Goal: Use online tool/utility

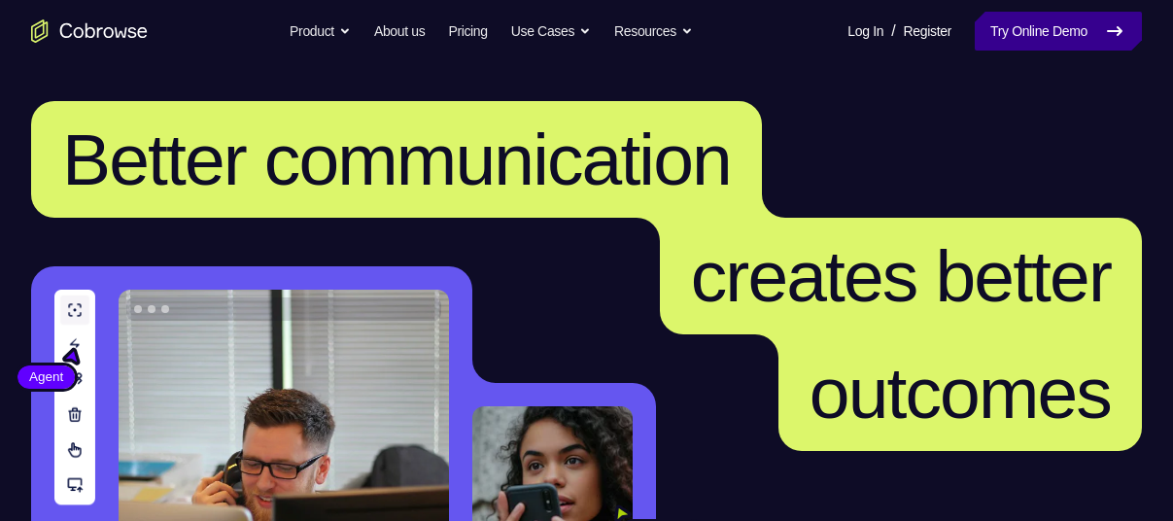
click at [1016, 43] on link "Try Online Demo" at bounding box center [1058, 31] width 167 height 39
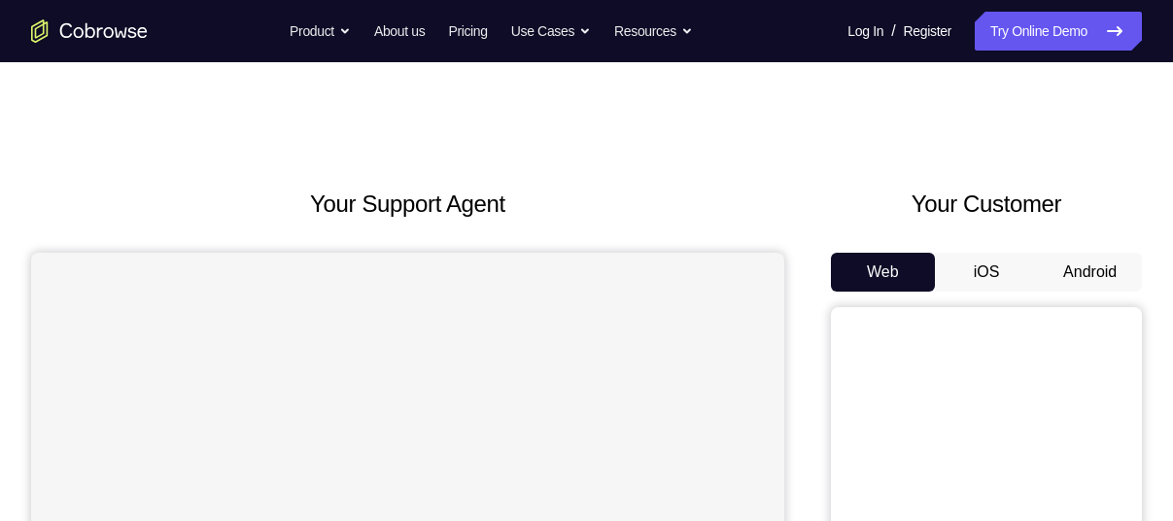
click at [1102, 277] on button "Android" at bounding box center [1090, 272] width 104 height 39
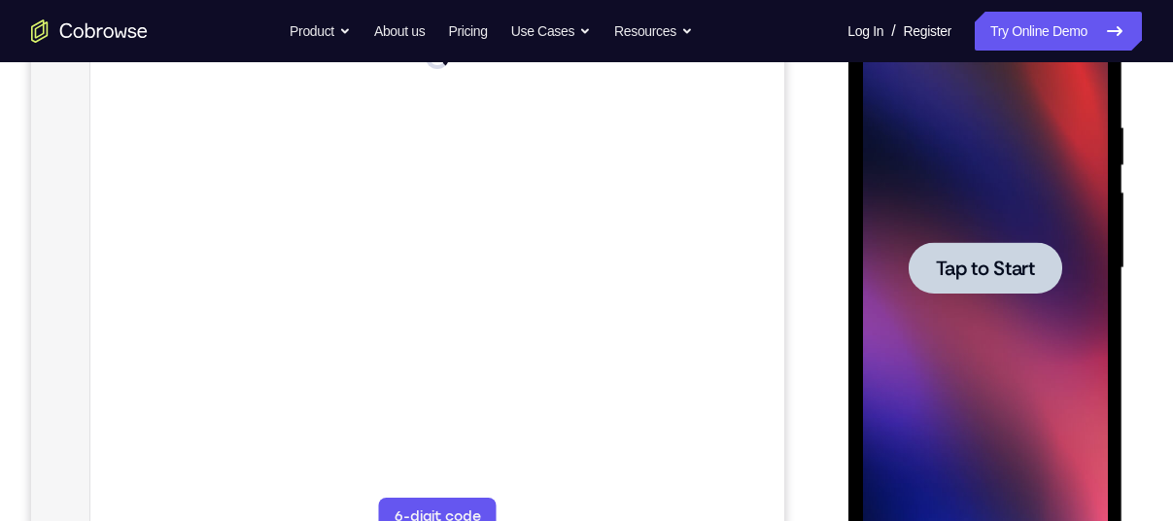
scroll to position [360, 0]
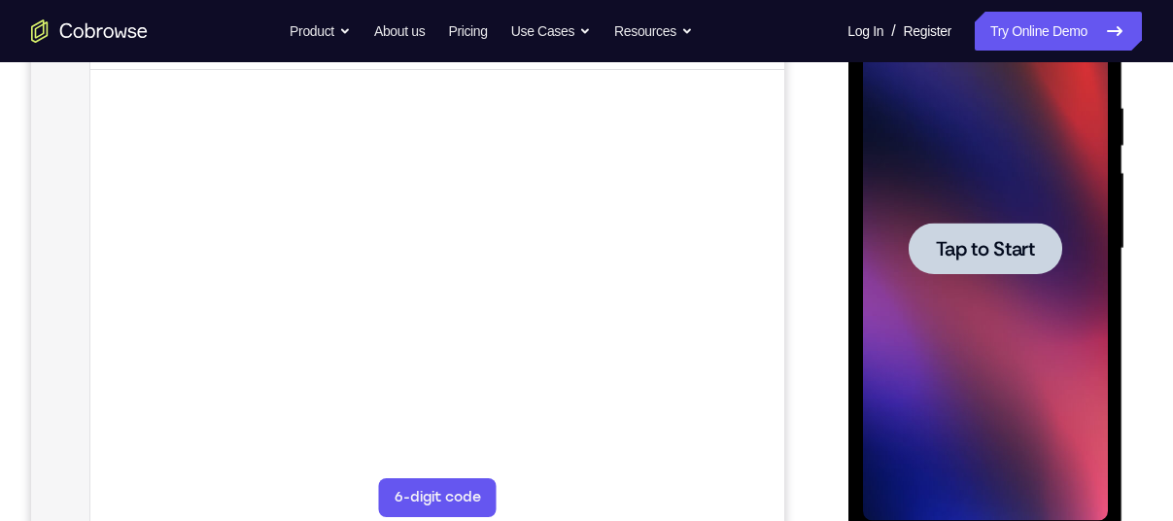
click at [1053, 259] on div at bounding box center [985, 249] width 154 height 52
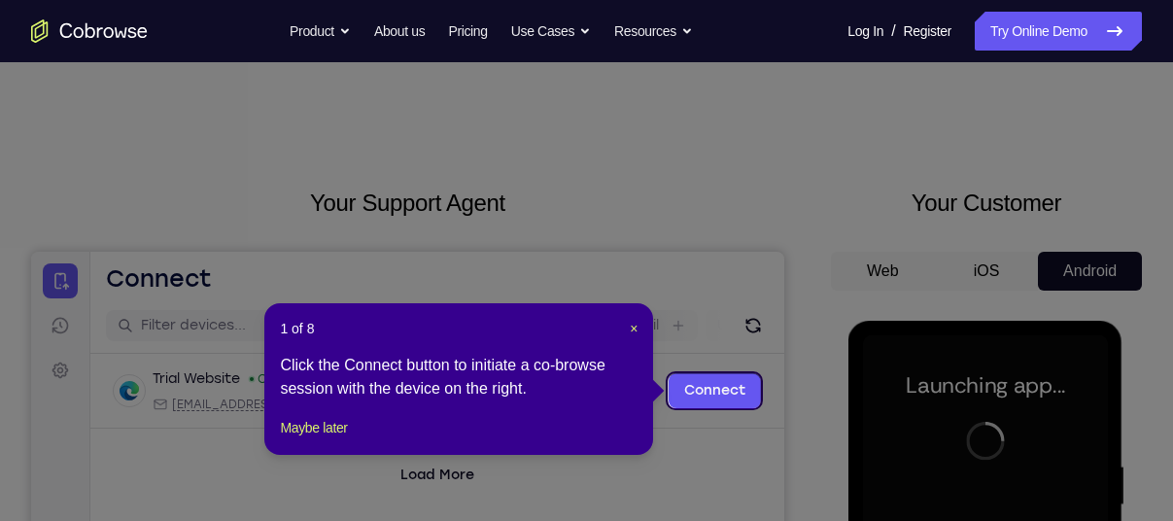
scroll to position [0, 0]
click at [639, 323] on div "1 of 8 × Click the Connect button to initiate a co-browse session with the devi…" at bounding box center [458, 380] width 389 height 152
click at [624, 326] on header "1 of 8 ×" at bounding box center [459, 329] width 358 height 19
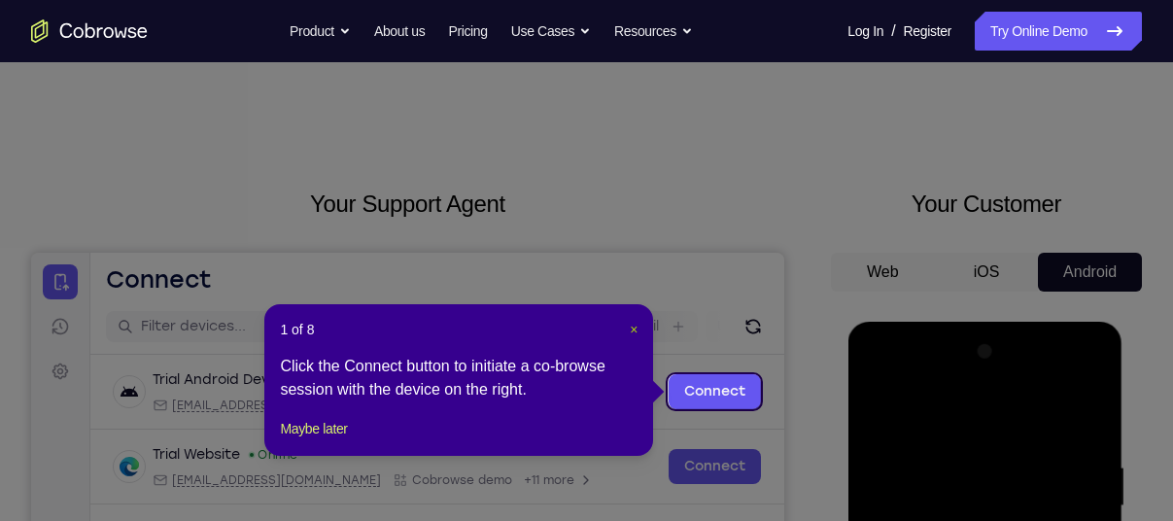
click at [630, 327] on span "×" at bounding box center [634, 330] width 8 height 16
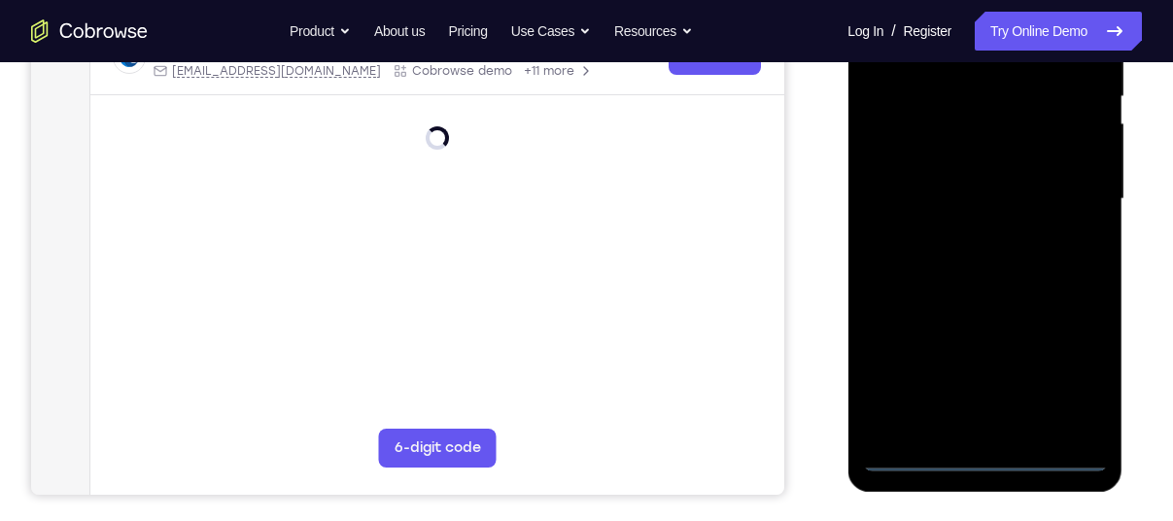
scroll to position [414, 0]
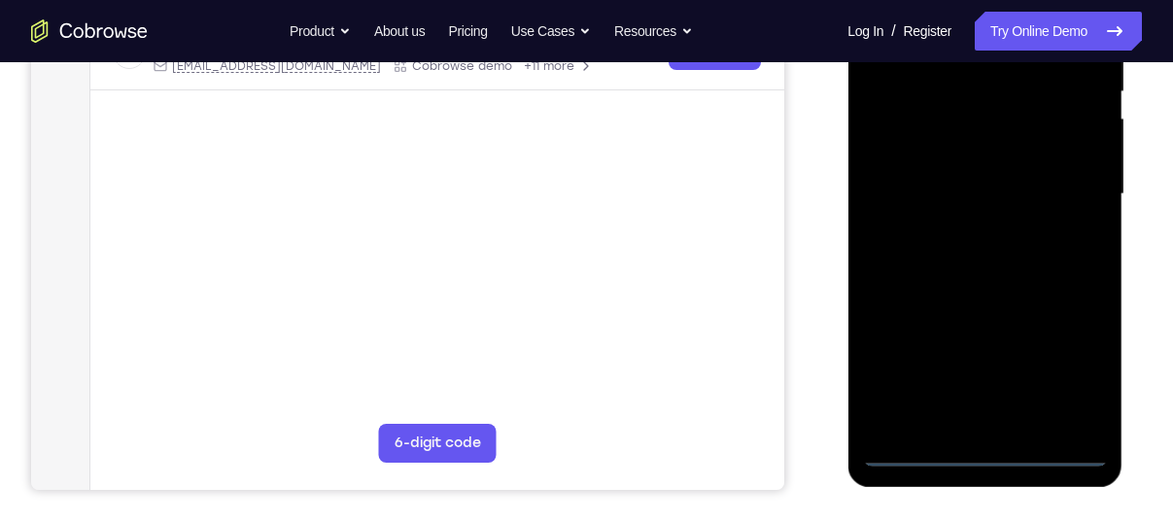
click at [980, 446] on div at bounding box center [984, 194] width 245 height 544
click at [1083, 350] on div at bounding box center [984, 194] width 245 height 544
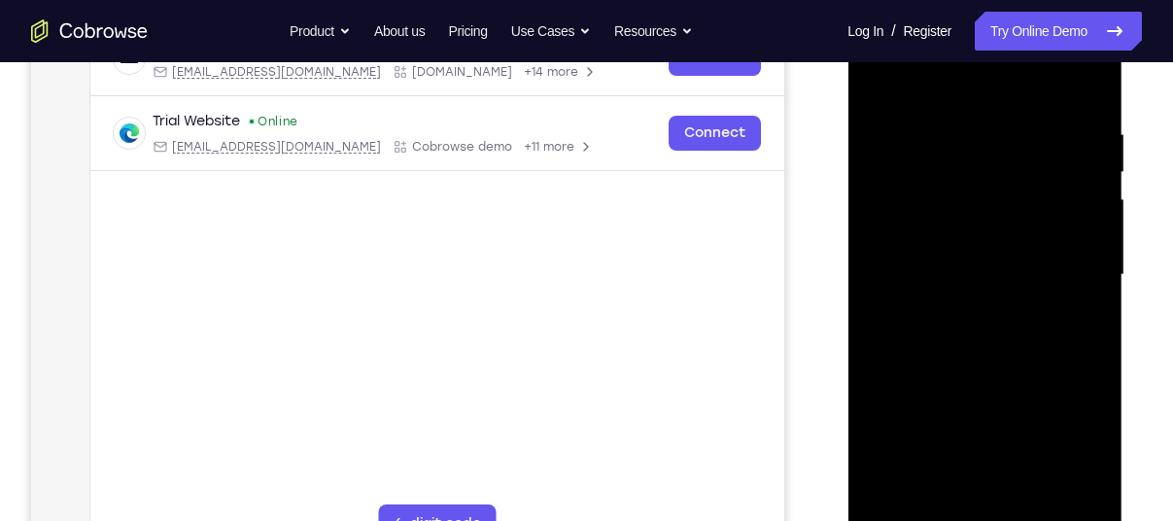
scroll to position [331, 0]
click at [946, 80] on div at bounding box center [984, 277] width 245 height 544
click at [1073, 274] on div at bounding box center [984, 277] width 245 height 544
click at [1059, 276] on div at bounding box center [984, 277] width 245 height 544
click at [960, 315] on div at bounding box center [984, 277] width 245 height 544
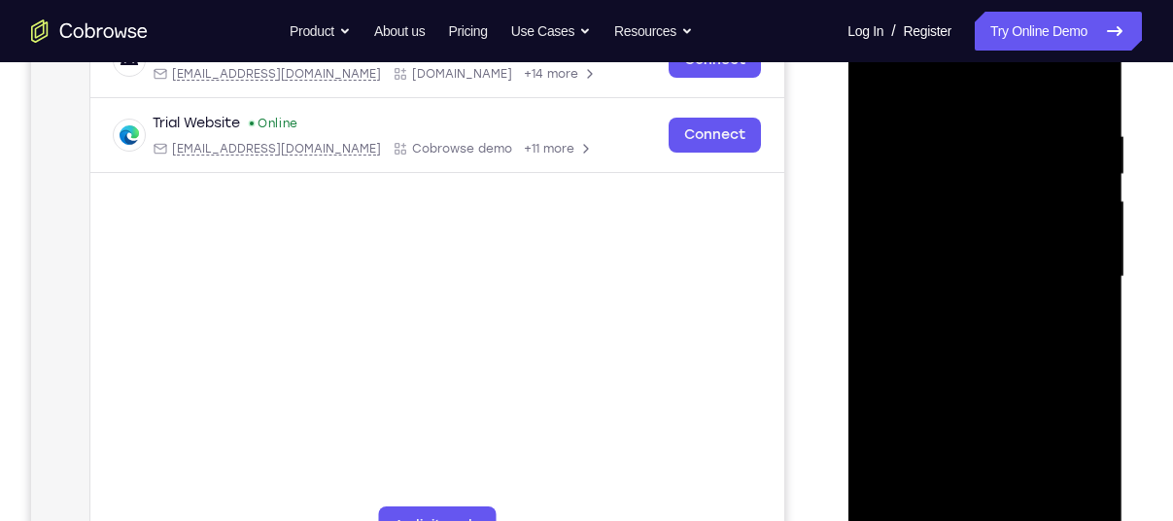
click at [950, 261] on div at bounding box center [984, 277] width 245 height 544
click at [922, 241] on div at bounding box center [984, 277] width 245 height 544
click at [924, 292] on div at bounding box center [984, 277] width 245 height 544
click at [918, 284] on div at bounding box center [984, 277] width 245 height 544
click at [930, 341] on div at bounding box center [984, 277] width 245 height 544
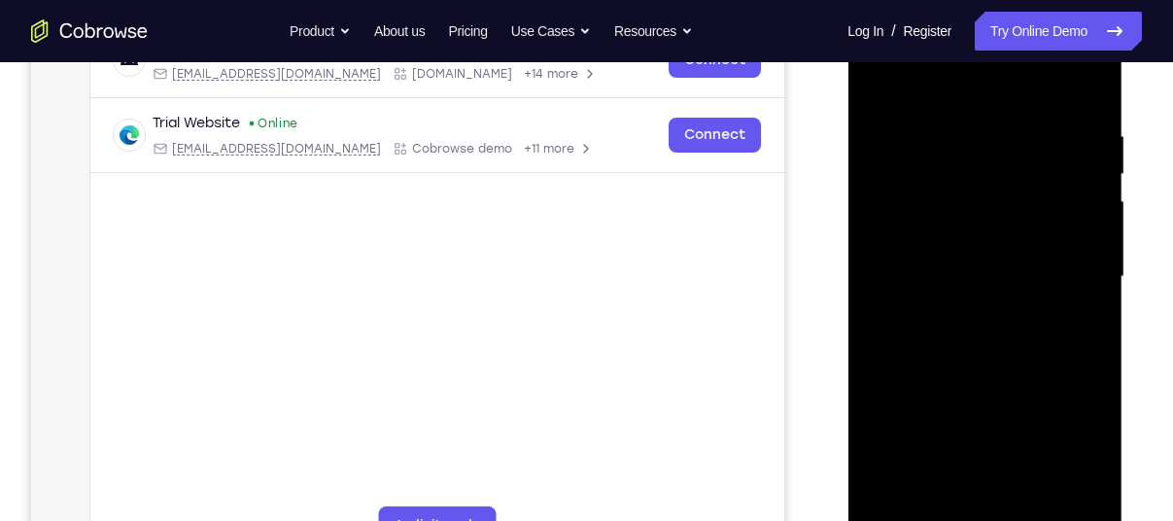
click at [930, 341] on div at bounding box center [984, 277] width 245 height 544
click at [1087, 97] on div at bounding box center [984, 277] width 245 height 544
click at [967, 134] on div at bounding box center [984, 277] width 245 height 544
drag, startPoint x: 886, startPoint y: 246, endPoint x: 924, endPoint y: 258, distance: 39.7
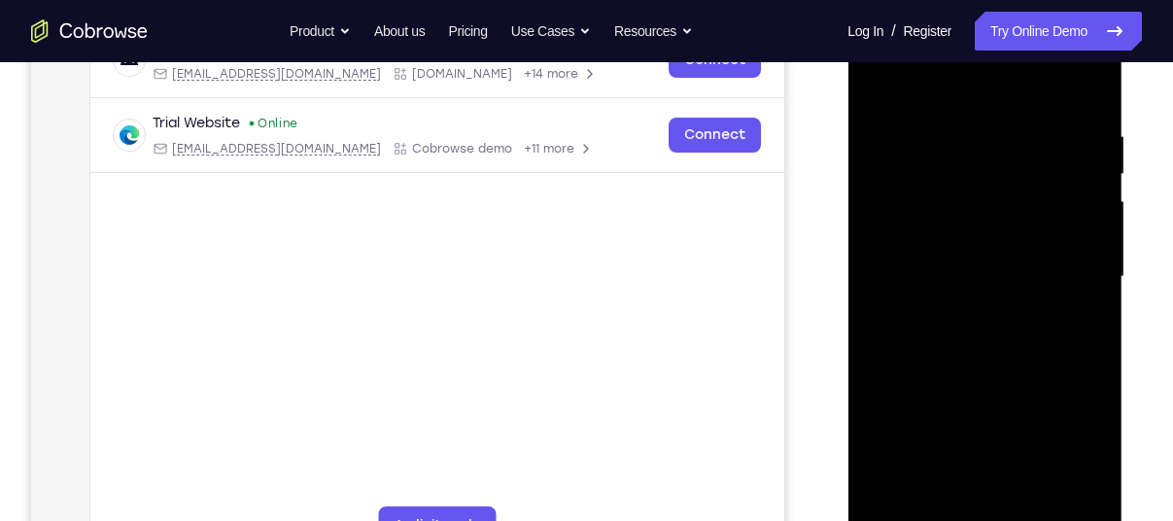
click at [924, 258] on div at bounding box center [984, 277] width 245 height 544
drag, startPoint x: 955, startPoint y: 236, endPoint x: 1135, endPoint y: 218, distance: 180.7
click at [1124, 218] on html "Online web based iOS Simulators and Android Emulators. Run iPhone, iPad, Mobile…" at bounding box center [985, 281] width 277 height 583
click at [1087, 84] on div at bounding box center [984, 277] width 245 height 544
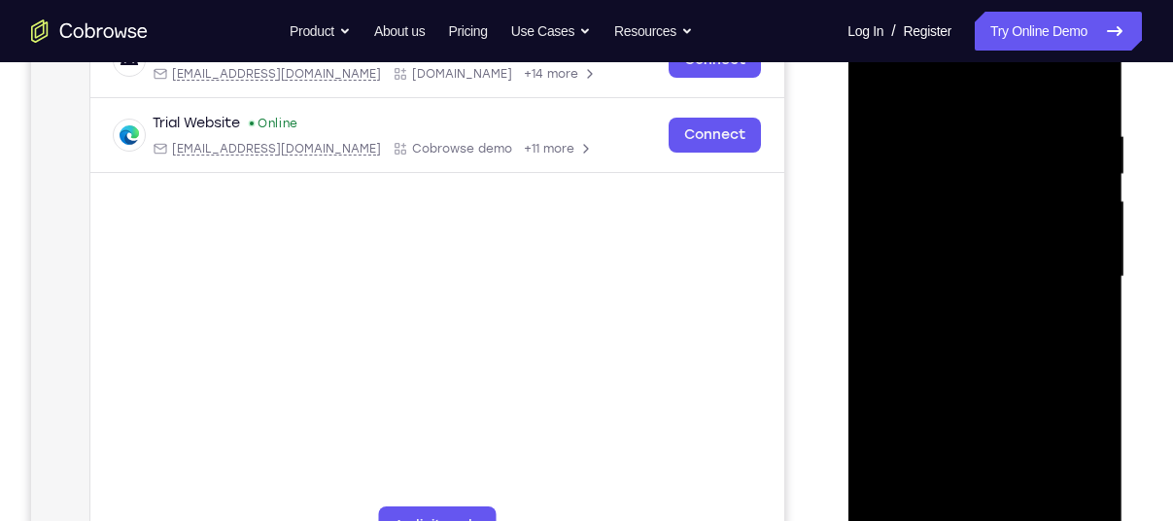
click at [1028, 505] on div at bounding box center [984, 277] width 245 height 544
click at [992, 383] on div at bounding box center [984, 277] width 245 height 544
click at [968, 218] on div at bounding box center [984, 277] width 245 height 544
click at [1068, 323] on div at bounding box center [984, 277] width 245 height 544
click at [1085, 323] on div at bounding box center [984, 277] width 245 height 544
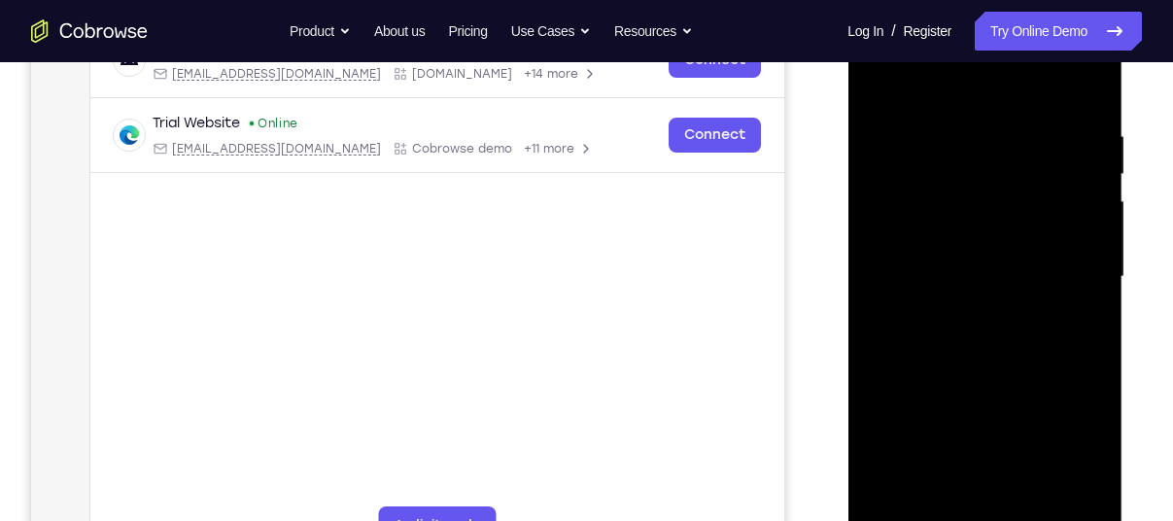
click at [959, 205] on div at bounding box center [984, 277] width 245 height 544
drag, startPoint x: 1071, startPoint y: 375, endPoint x: 998, endPoint y: 389, distance: 74.1
click at [998, 389] on div at bounding box center [984, 277] width 245 height 544
click at [1072, 326] on div at bounding box center [984, 277] width 245 height 544
click at [1079, 325] on div at bounding box center [984, 277] width 245 height 544
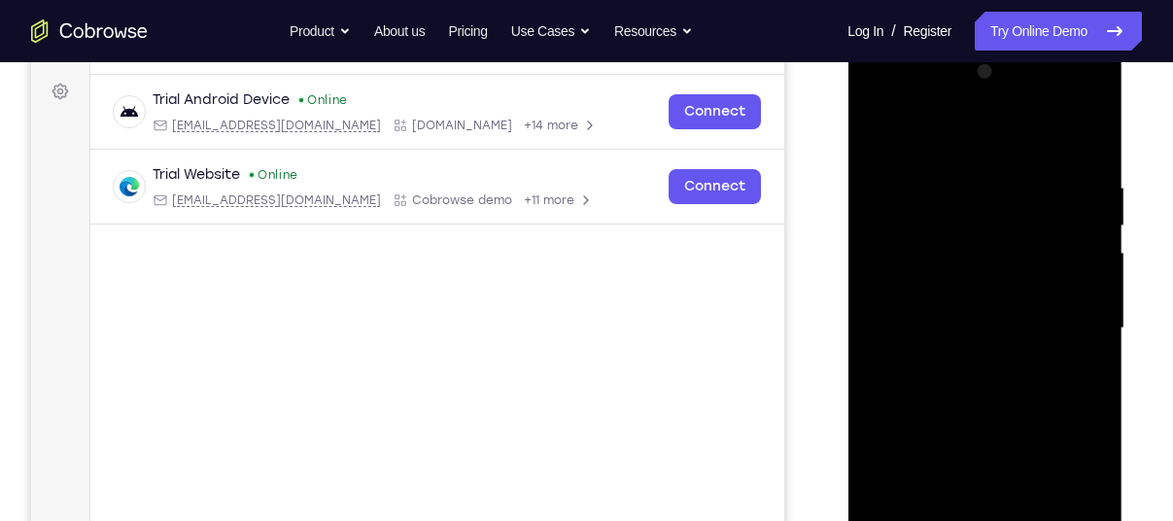
scroll to position [279, 0]
drag, startPoint x: 928, startPoint y: 229, endPoint x: 930, endPoint y: 371, distance: 141.9
click at [930, 371] on div at bounding box center [984, 329] width 245 height 544
drag, startPoint x: 1061, startPoint y: 227, endPoint x: 1069, endPoint y: 319, distance: 91.7
click at [1069, 319] on div at bounding box center [984, 329] width 245 height 544
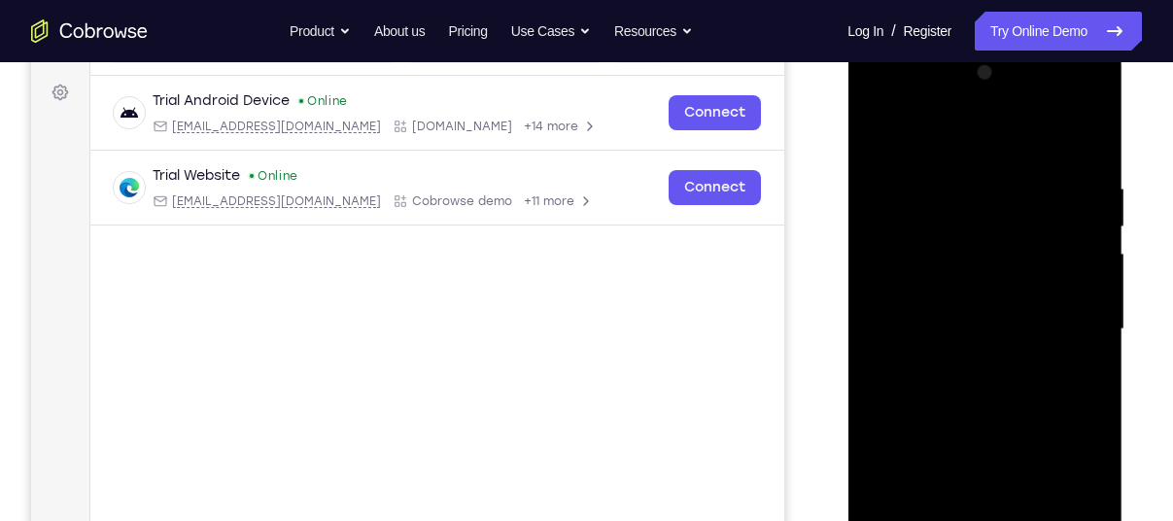
click at [961, 289] on div at bounding box center [984, 329] width 245 height 544
click at [1072, 297] on div at bounding box center [984, 329] width 245 height 544
click at [1076, 383] on div at bounding box center [984, 329] width 245 height 544
click at [986, 272] on div at bounding box center [984, 329] width 245 height 544
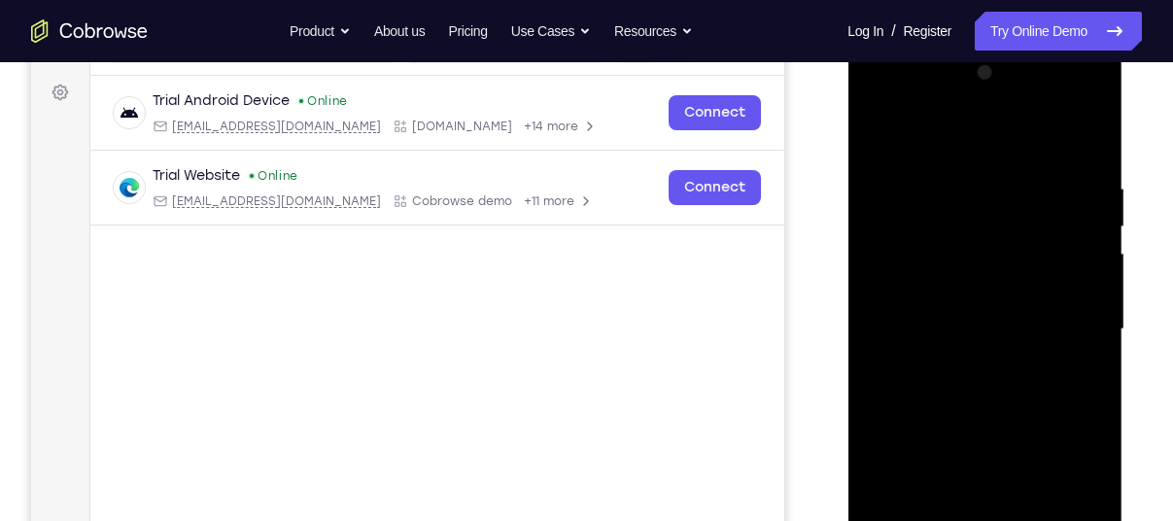
click at [1017, 466] on div at bounding box center [984, 329] width 245 height 544
drag, startPoint x: 915, startPoint y: 301, endPoint x: 919, endPoint y: 165, distance: 136.1
click at [919, 165] on div at bounding box center [984, 329] width 245 height 544
click at [1080, 376] on div at bounding box center [984, 329] width 245 height 544
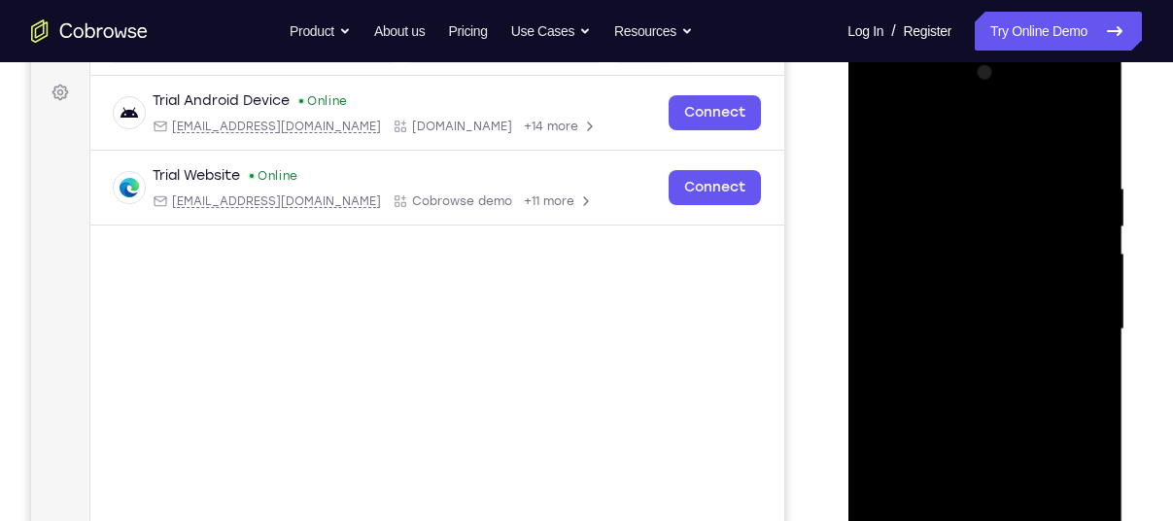
click at [1080, 376] on div at bounding box center [984, 329] width 245 height 544
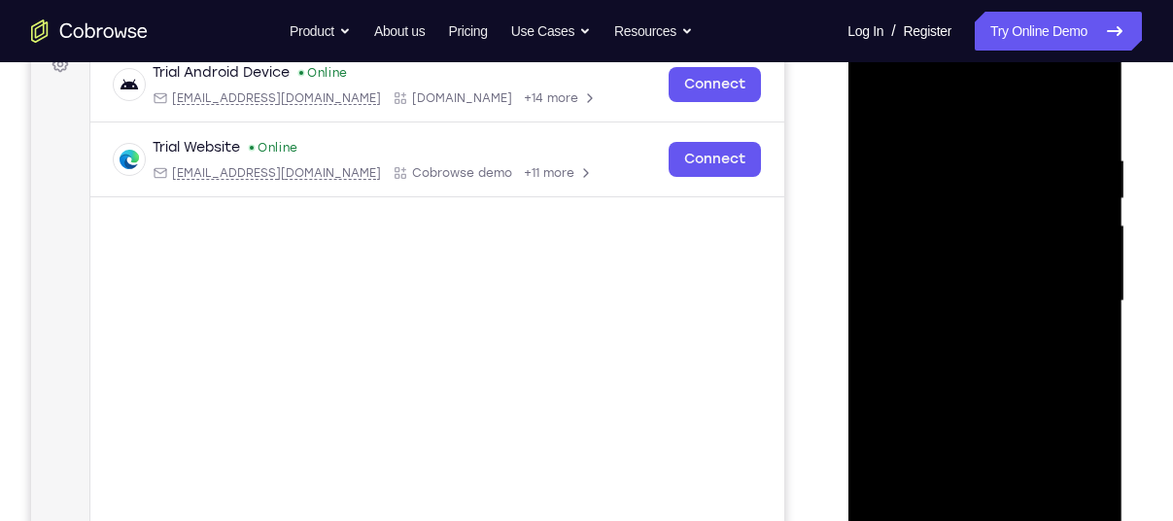
scroll to position [304, 0]
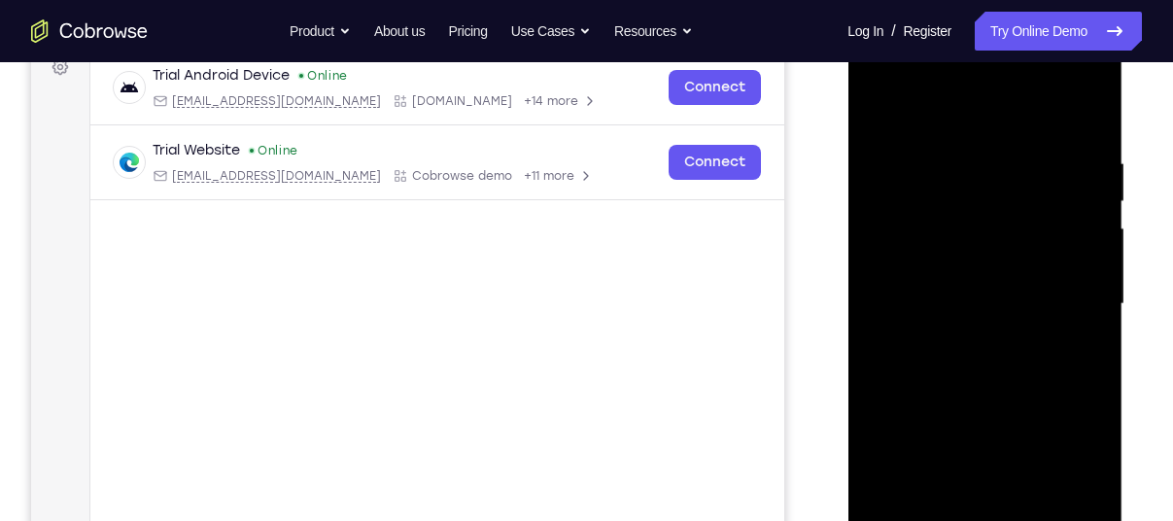
click at [1082, 352] on div at bounding box center [984, 304] width 245 height 544
click at [918, 357] on div at bounding box center [984, 304] width 245 height 544
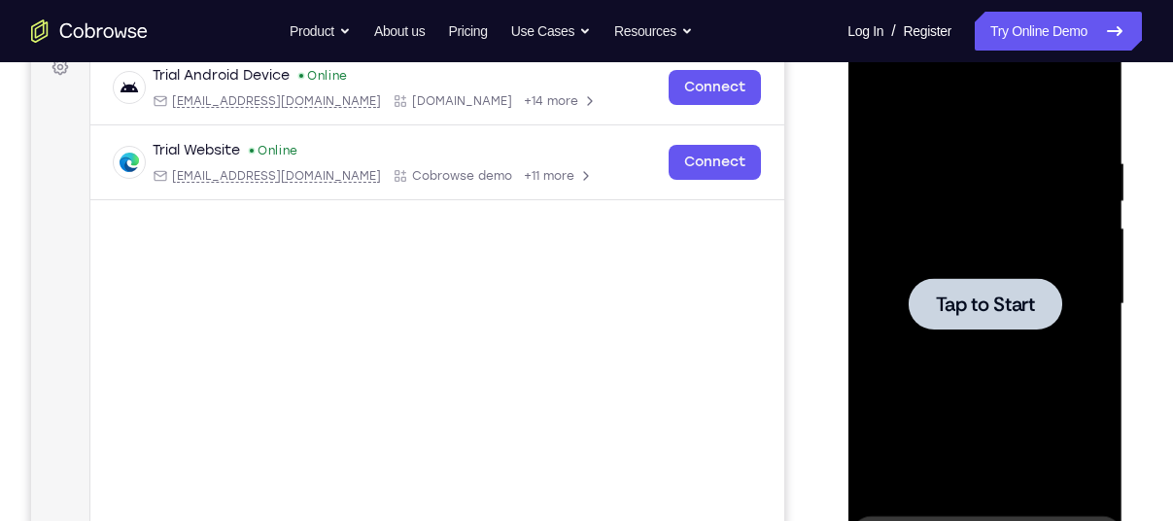
click at [1076, 474] on div at bounding box center [984, 304] width 245 height 544
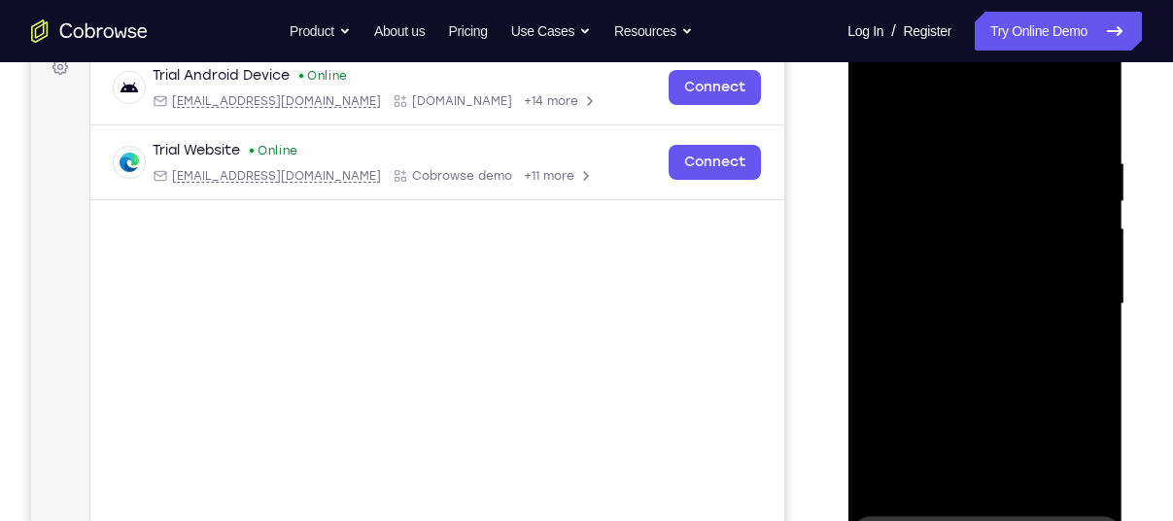
drag, startPoint x: 1012, startPoint y: 352, endPoint x: 1015, endPoint y: 288, distance: 64.2
click at [1015, 288] on div at bounding box center [984, 304] width 245 height 544
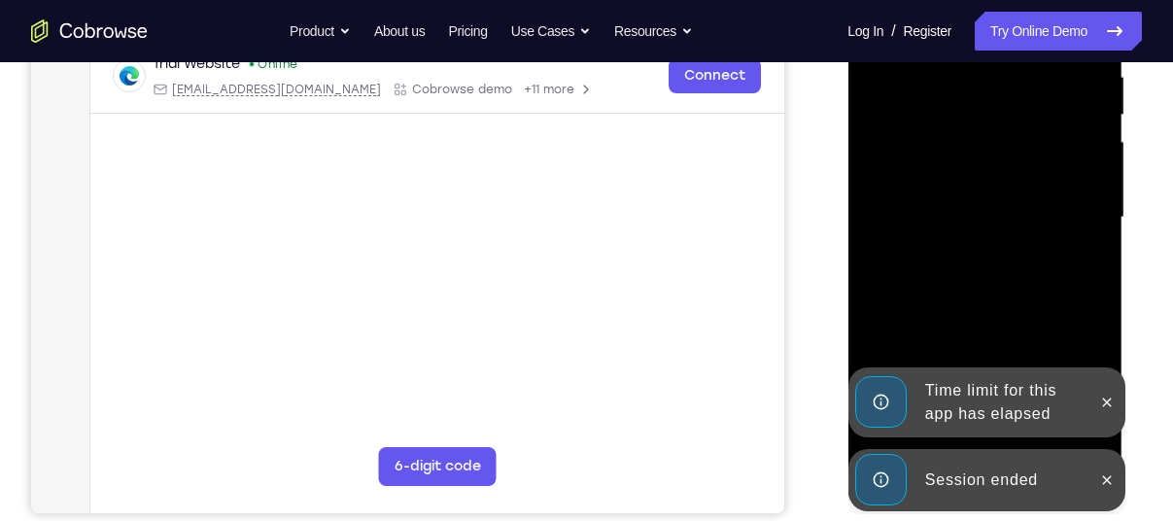
scroll to position [392, 0]
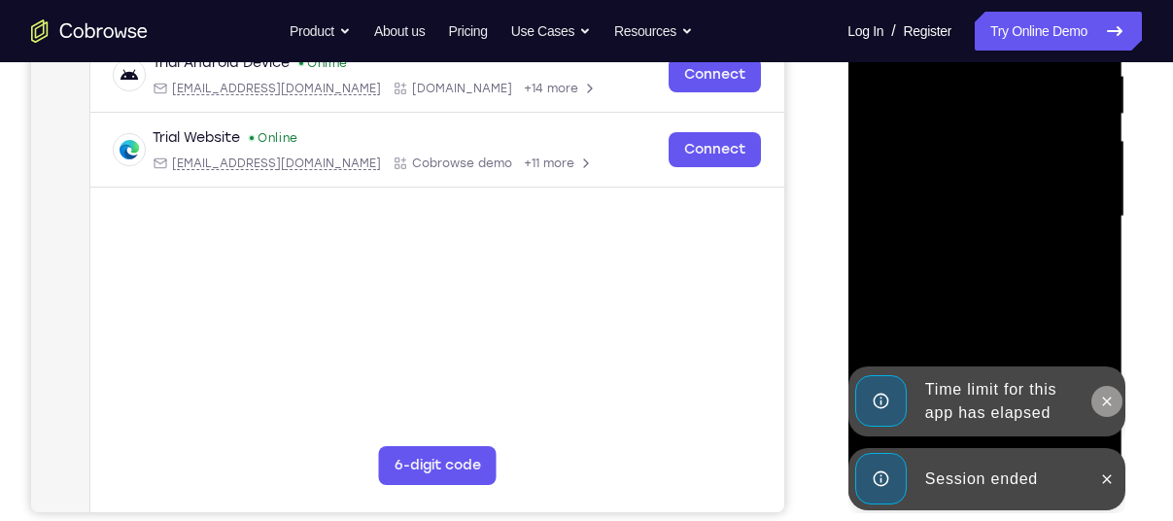
click at [1109, 402] on icon at bounding box center [1106, 402] width 16 height 16
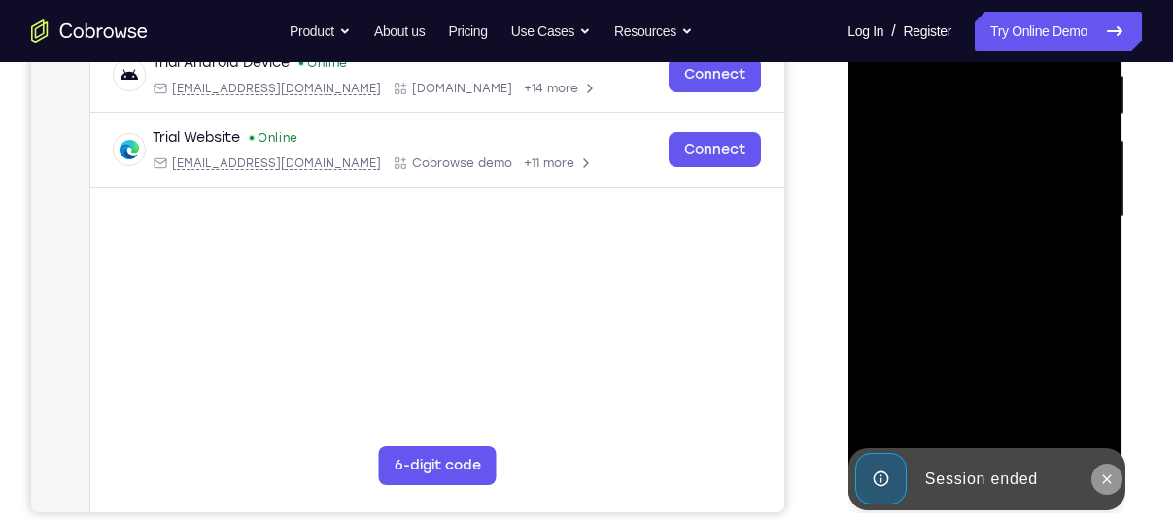
click at [1107, 487] on button at bounding box center [1105, 479] width 31 height 31
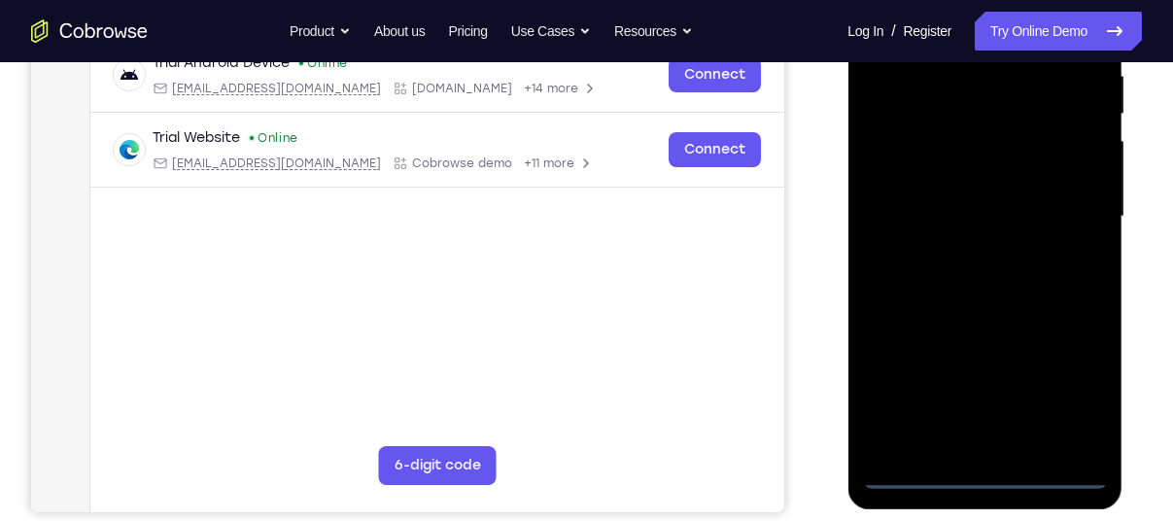
click at [979, 470] on div at bounding box center [984, 217] width 245 height 544
click at [1068, 392] on div at bounding box center [984, 217] width 245 height 544
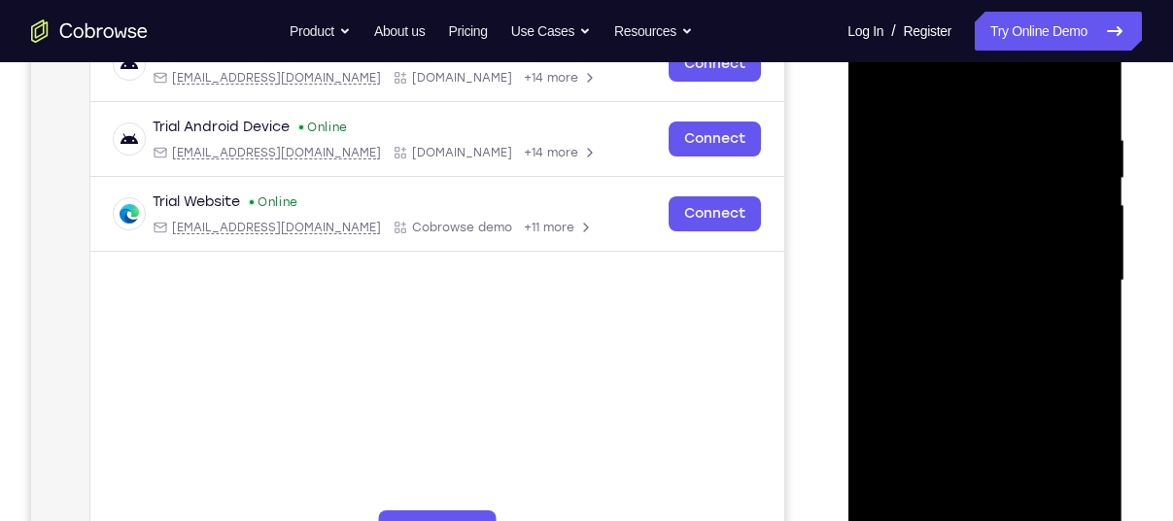
scroll to position [324, 0]
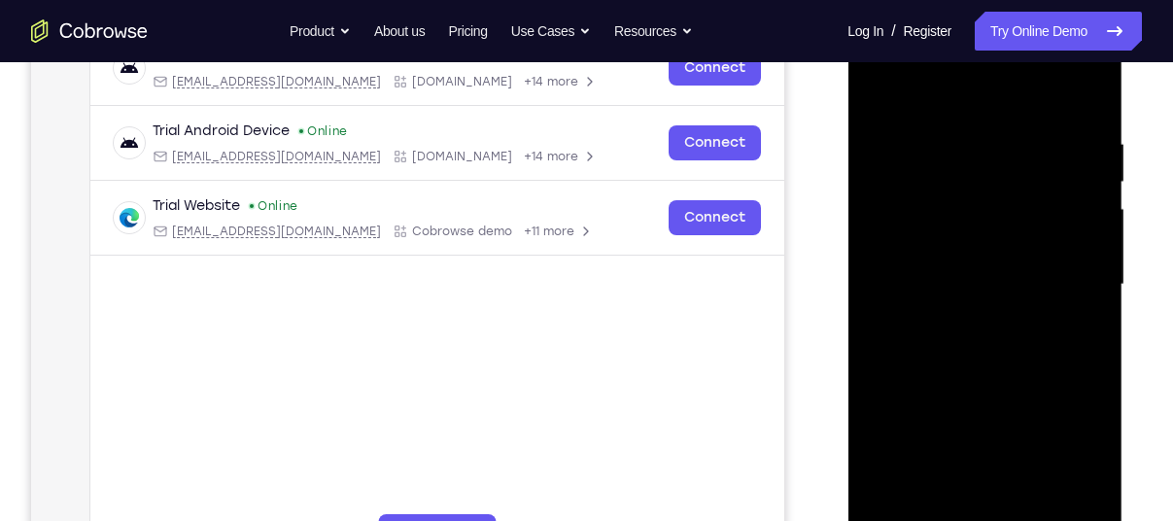
drag, startPoint x: 1087, startPoint y: 313, endPoint x: 1087, endPoint y: 381, distance: 68.0
click at [1087, 381] on div at bounding box center [984, 285] width 245 height 544
click at [955, 94] on div at bounding box center [984, 285] width 245 height 544
click at [1056, 268] on div at bounding box center [984, 285] width 245 height 544
click at [1011, 510] on div at bounding box center [984, 285] width 245 height 544
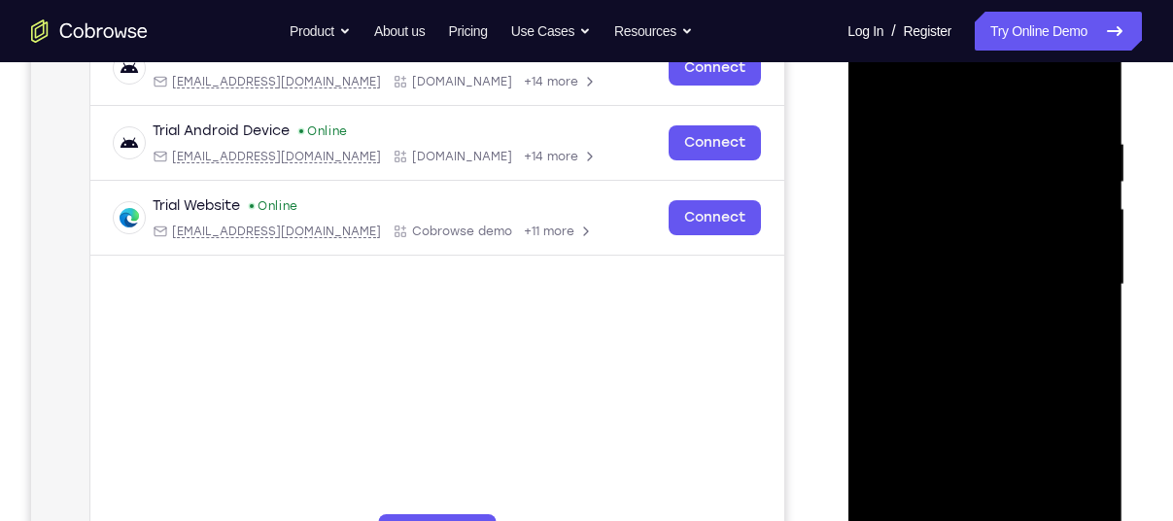
click at [1004, 261] on div at bounding box center [984, 285] width 245 height 544
click at [971, 247] on div at bounding box center [984, 285] width 245 height 544
click at [967, 297] on div at bounding box center [984, 285] width 245 height 544
click at [946, 354] on div at bounding box center [984, 285] width 245 height 544
click at [962, 341] on div at bounding box center [984, 285] width 245 height 544
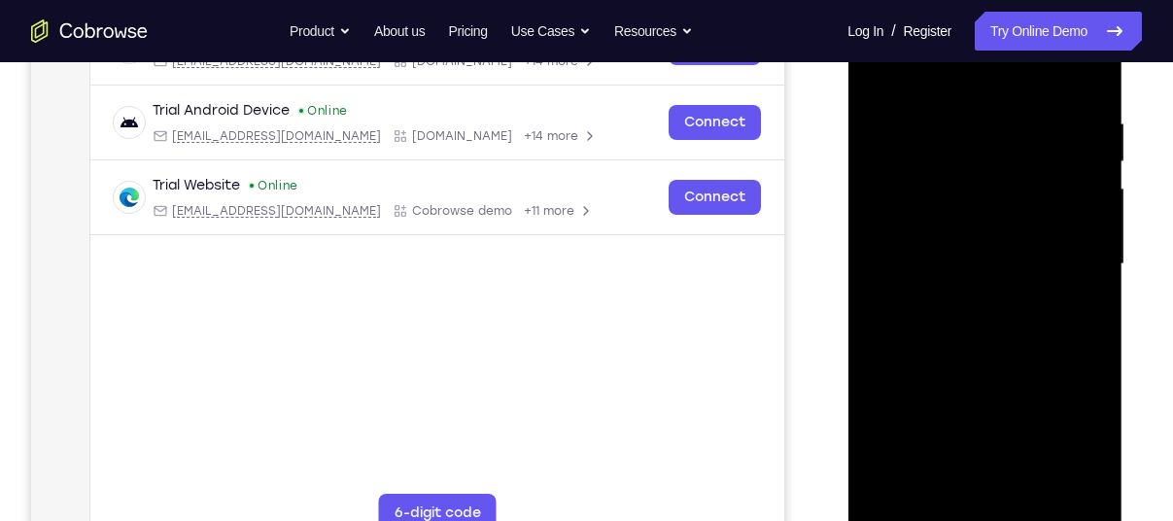
scroll to position [347, 0]
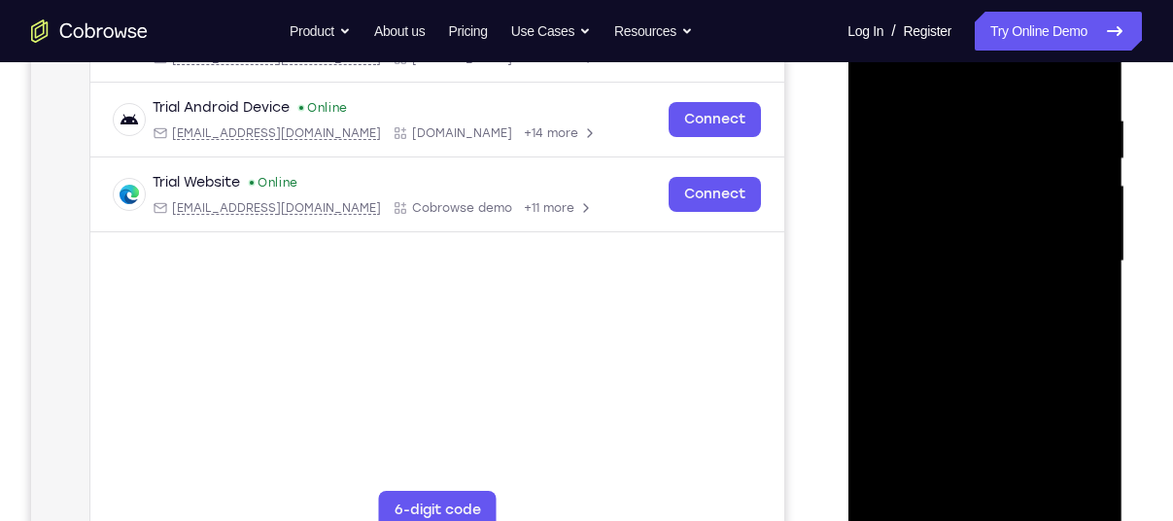
click at [1081, 95] on div at bounding box center [984, 261] width 245 height 544
click at [1038, 484] on div at bounding box center [984, 261] width 245 height 544
click at [1000, 366] on div at bounding box center [984, 261] width 245 height 544
drag, startPoint x: 1004, startPoint y: 251, endPoint x: 1017, endPoint y: 290, distance: 41.2
click at [1017, 290] on div at bounding box center [984, 261] width 245 height 544
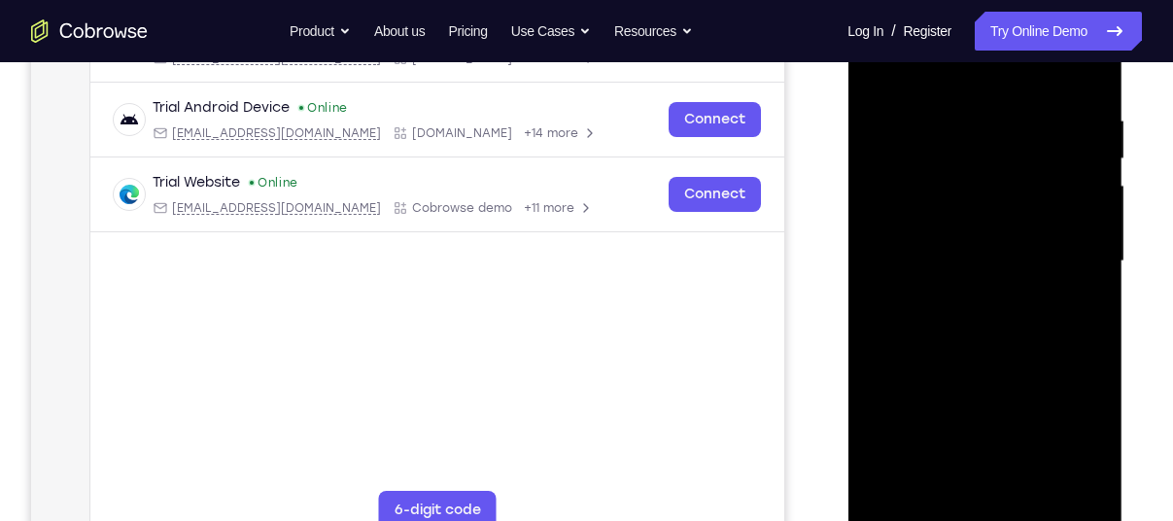
click at [1002, 218] on div at bounding box center [984, 261] width 245 height 544
click at [946, 480] on div at bounding box center [984, 261] width 245 height 544
click at [1075, 317] on div at bounding box center [984, 261] width 245 height 544
click at [997, 306] on div at bounding box center [984, 261] width 245 height 544
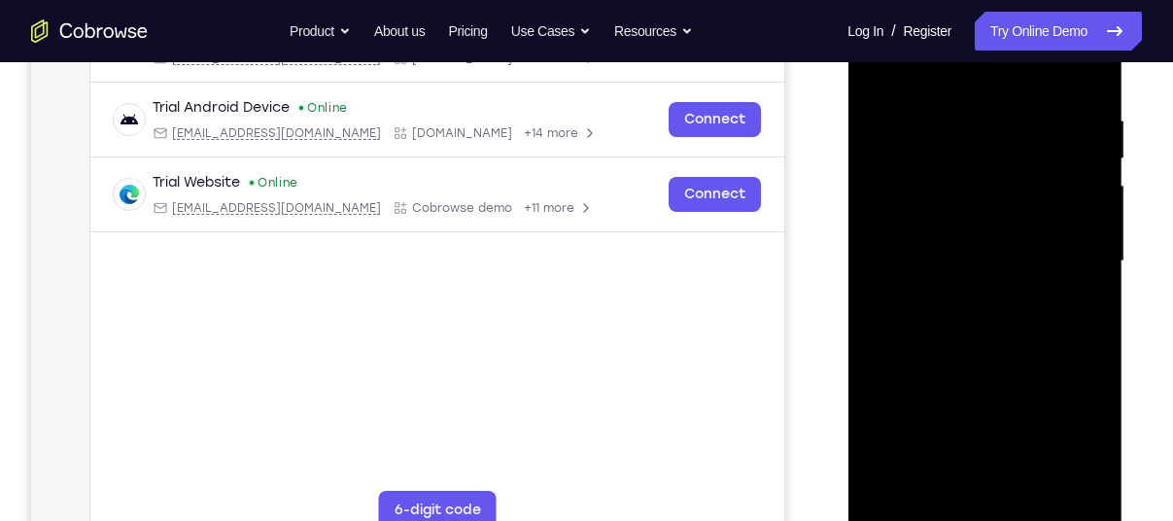
click at [1082, 313] on div at bounding box center [984, 261] width 245 height 544
click at [1091, 456] on div at bounding box center [984, 261] width 245 height 544
click at [1078, 317] on div at bounding box center [984, 261] width 245 height 544
click at [1093, 449] on div at bounding box center [984, 261] width 245 height 544
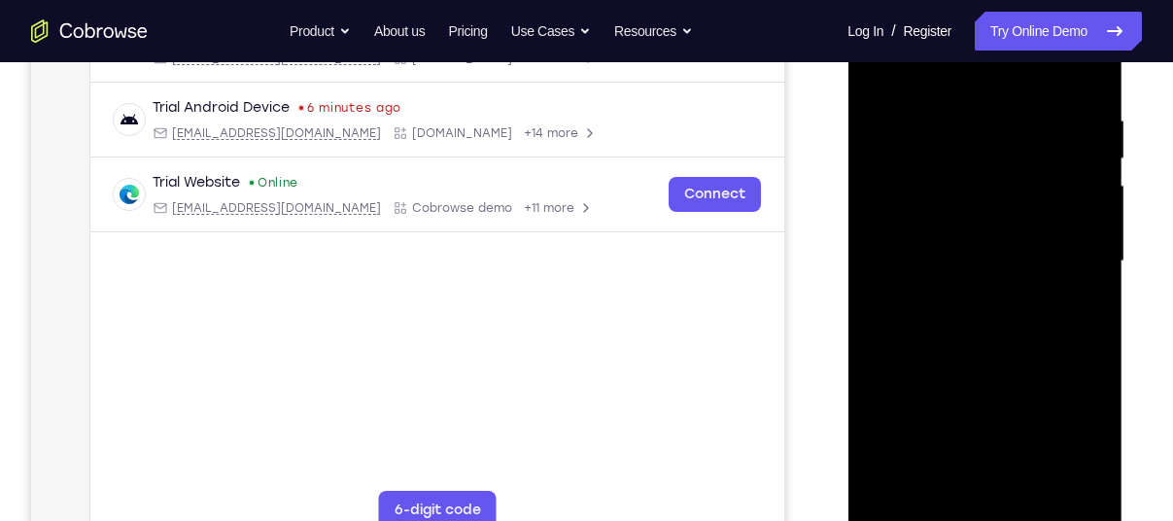
click at [1085, 310] on div at bounding box center [984, 261] width 245 height 544
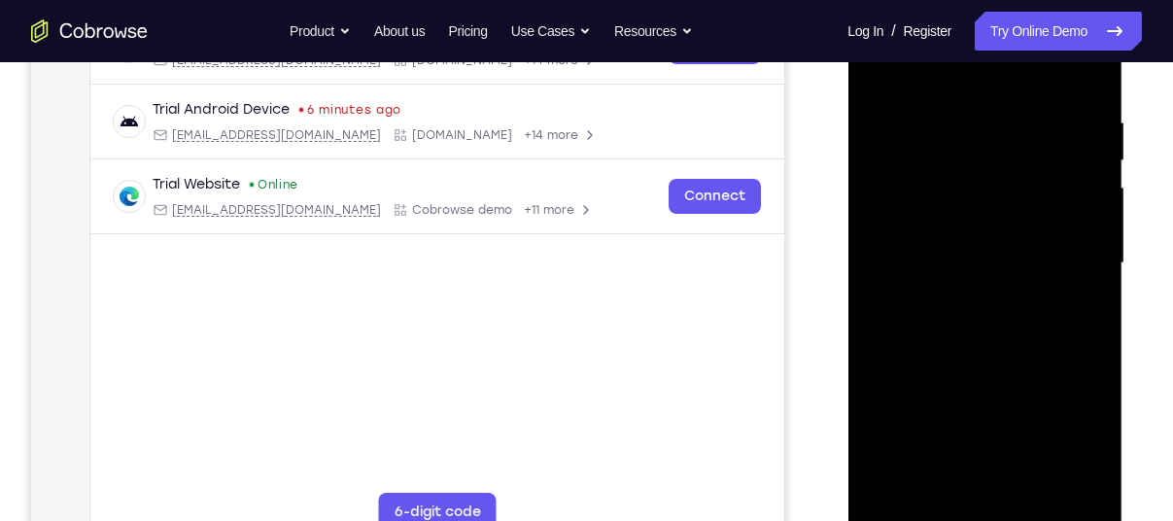
click at [944, 181] on div at bounding box center [984, 263] width 245 height 544
click at [1073, 359] on div at bounding box center [984, 263] width 245 height 544
click at [1095, 450] on div at bounding box center [984, 263] width 245 height 544
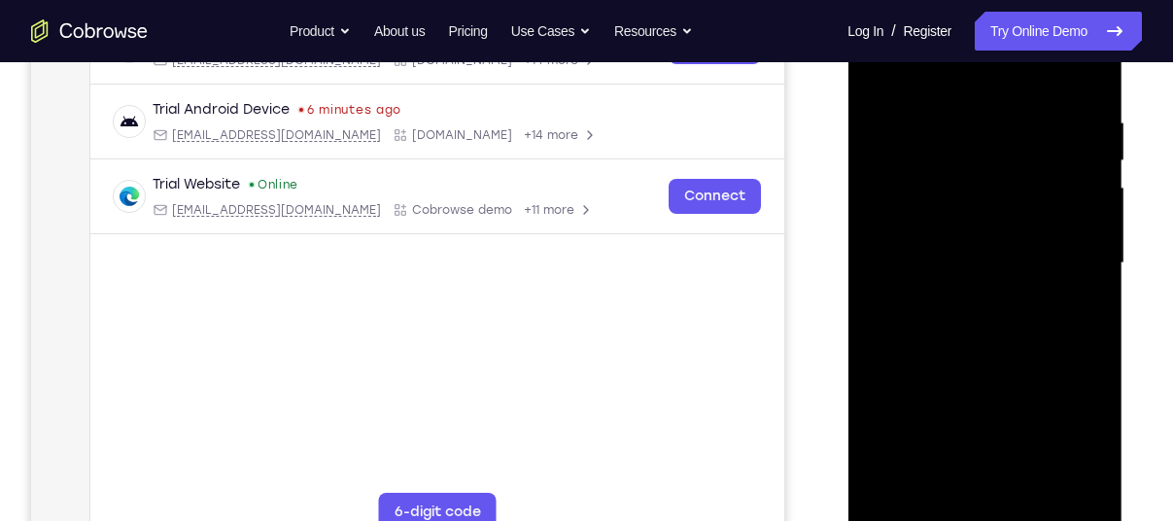
click at [1067, 313] on div at bounding box center [984, 263] width 245 height 544
click at [1078, 311] on div at bounding box center [984, 263] width 245 height 544
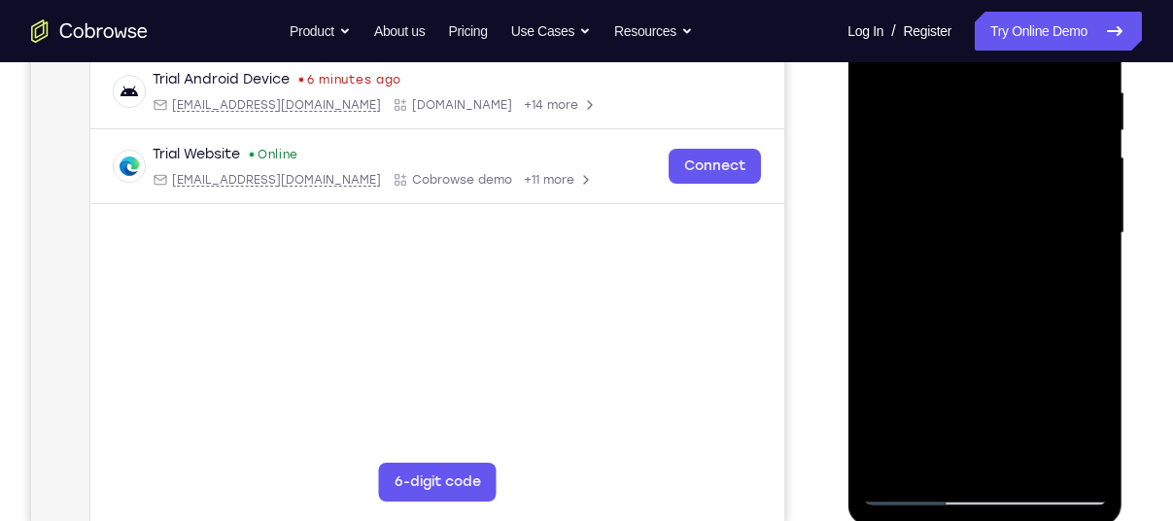
scroll to position [376, 0]
click at [1080, 282] on div at bounding box center [984, 232] width 245 height 544
click at [1083, 284] on div at bounding box center [984, 232] width 245 height 544
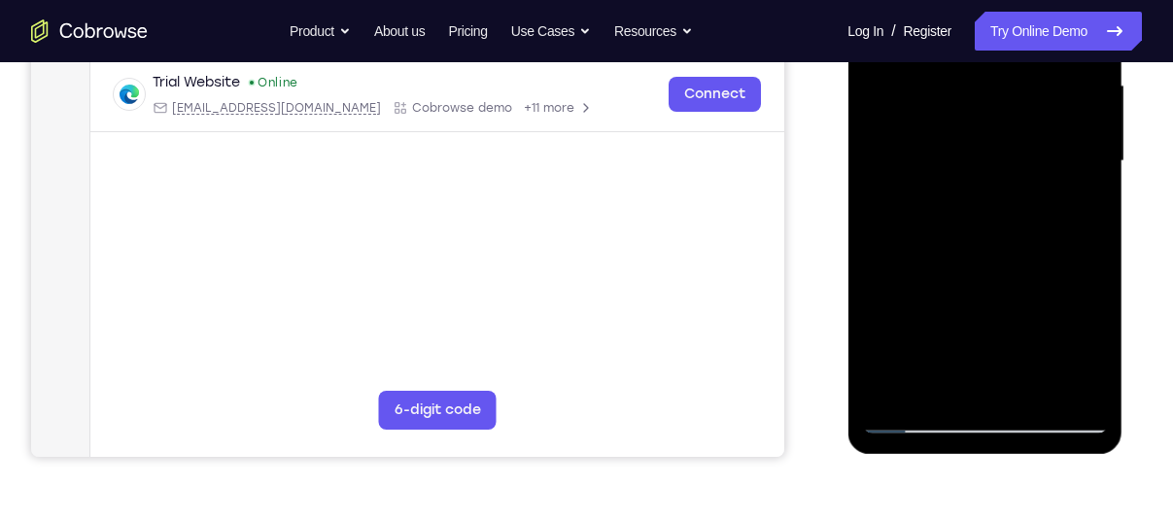
scroll to position [375, 0]
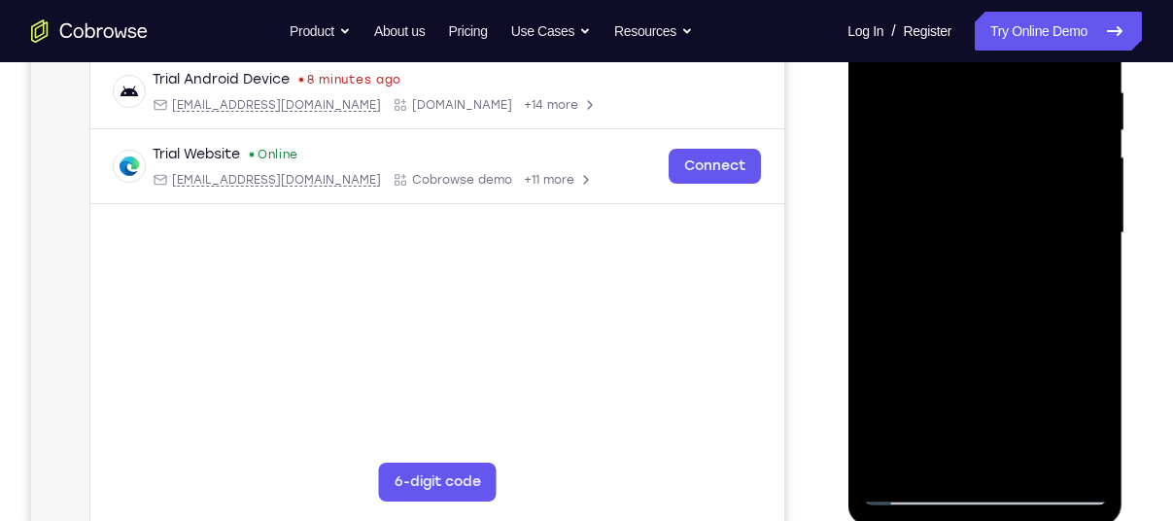
click at [1083, 283] on div at bounding box center [984, 233] width 245 height 544
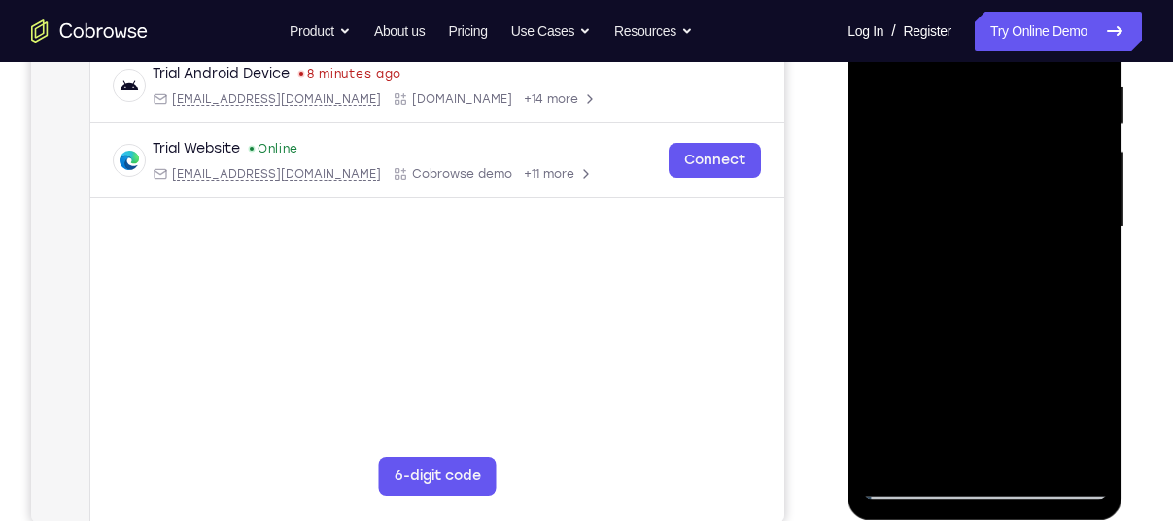
scroll to position [378, 0]
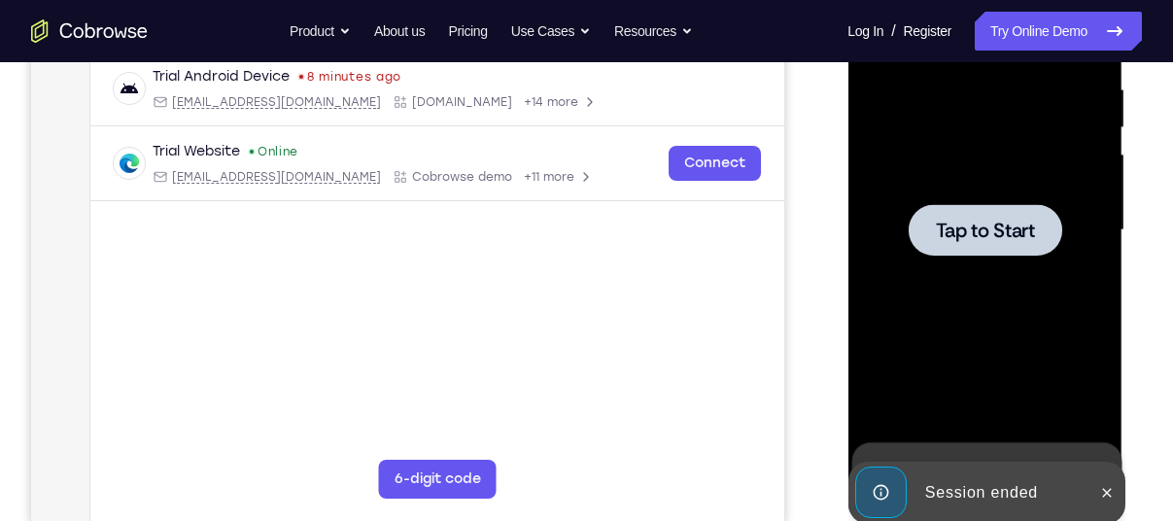
click at [1057, 208] on div at bounding box center [985, 230] width 154 height 52
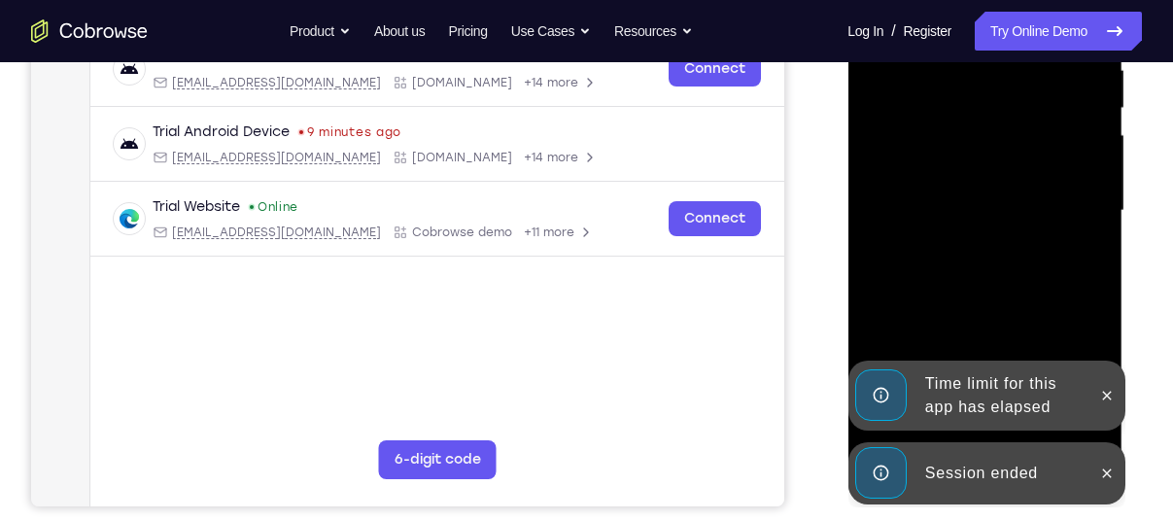
scroll to position [398, 0]
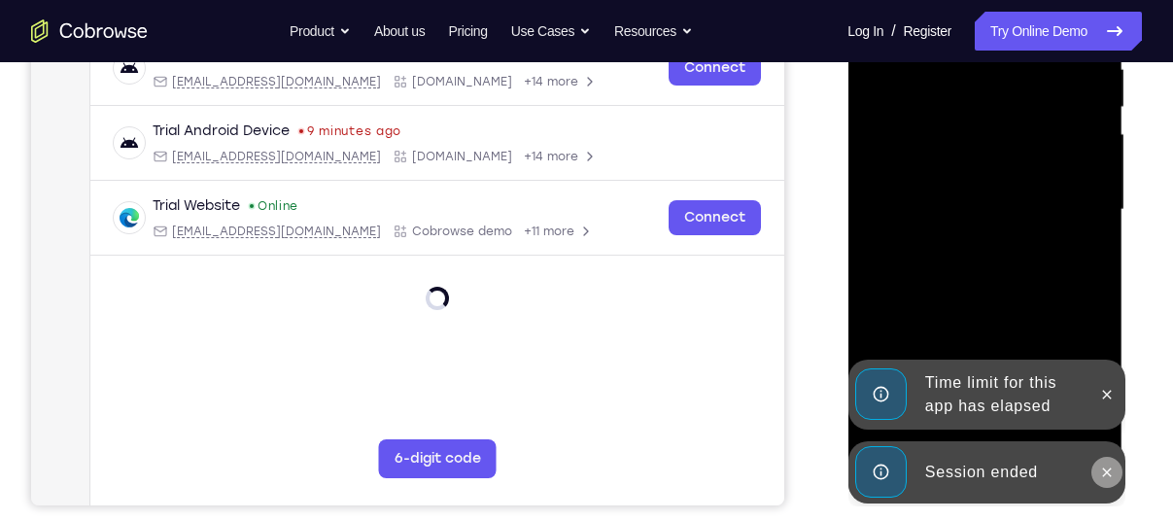
click at [1105, 471] on icon at bounding box center [1106, 471] width 9 height 9
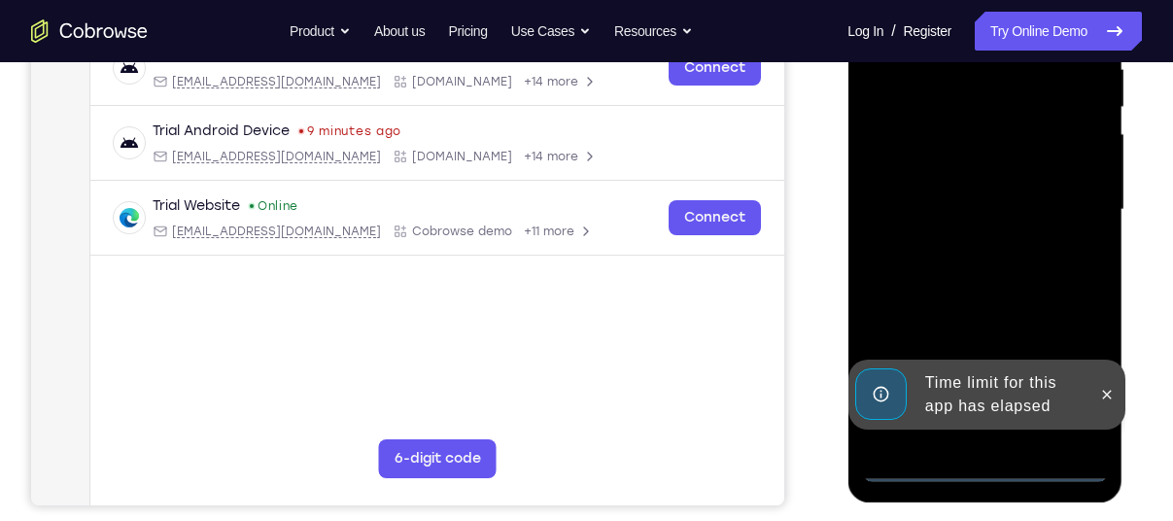
click at [1105, 430] on div "Time limit for this app has elapsed" at bounding box center [985, 395] width 277 height 70
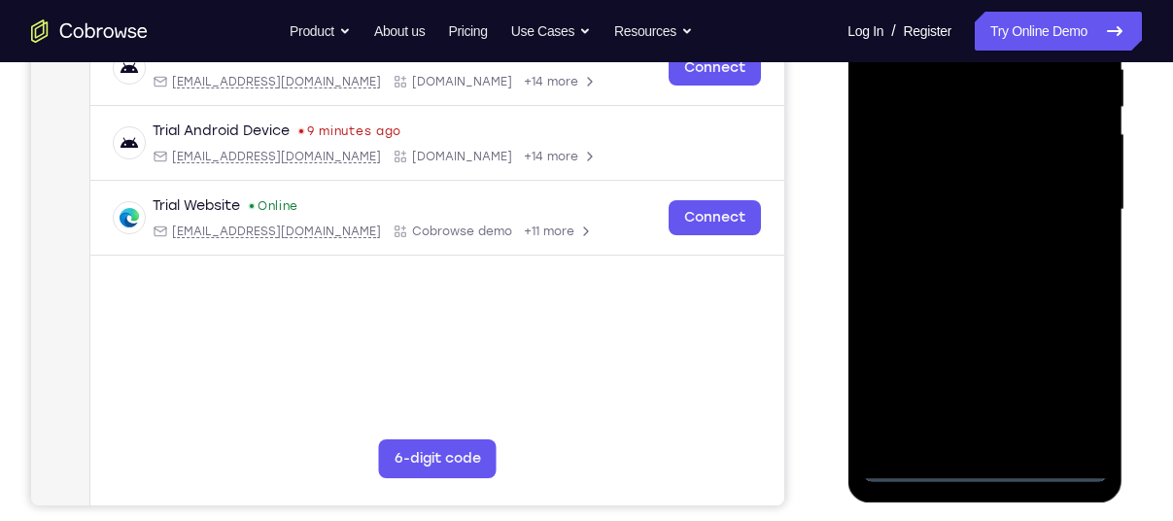
click at [992, 467] on div at bounding box center [984, 210] width 245 height 544
click at [1061, 382] on div at bounding box center [984, 210] width 245 height 544
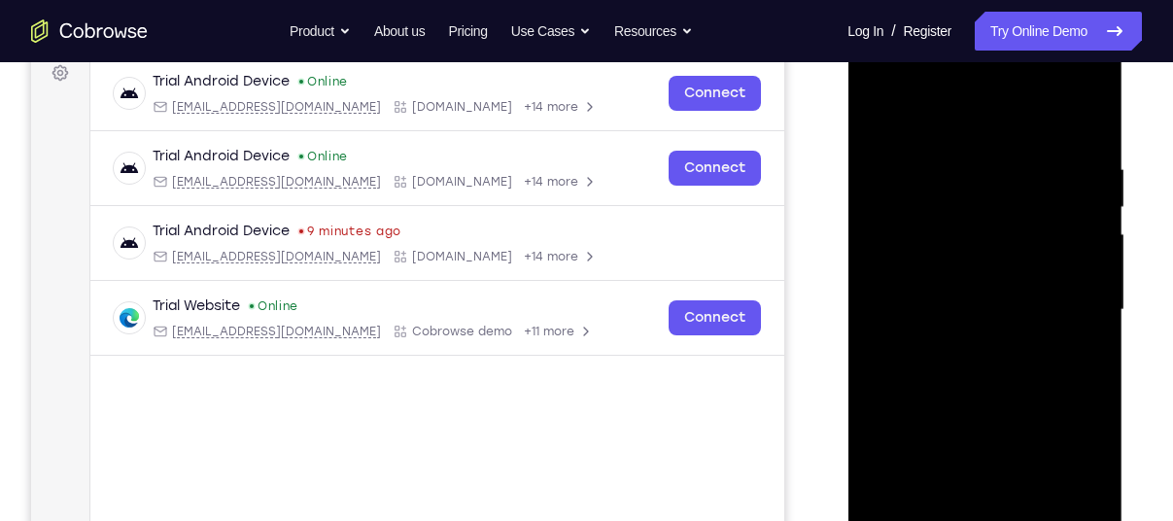
scroll to position [296, 0]
click at [878, 83] on div at bounding box center [984, 312] width 245 height 544
click at [1070, 309] on div at bounding box center [984, 312] width 245 height 544
click at [969, 352] on div at bounding box center [984, 312] width 245 height 544
click at [945, 295] on div at bounding box center [984, 312] width 245 height 544
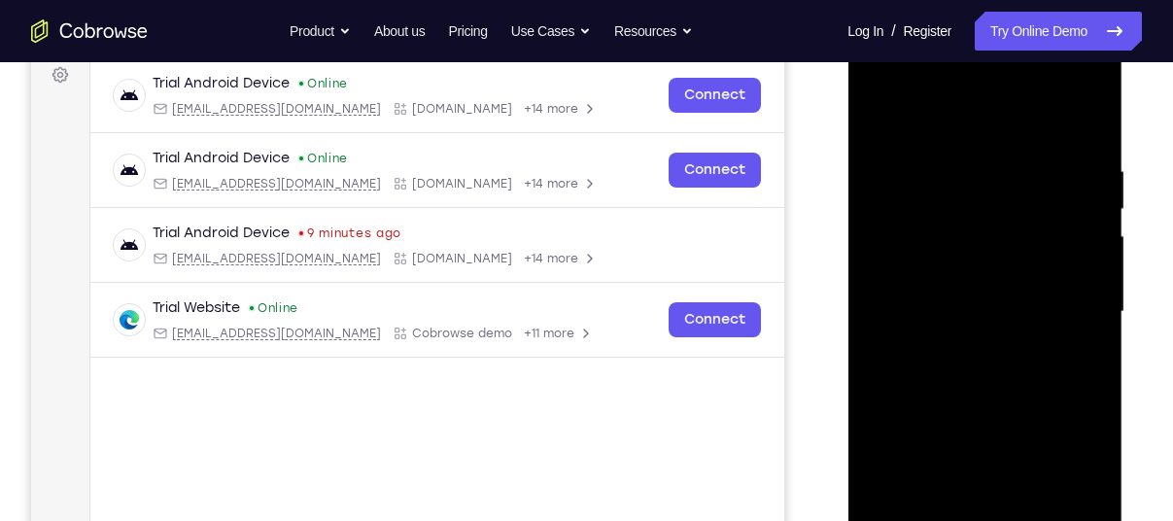
click at [927, 271] on div at bounding box center [984, 312] width 245 height 544
click at [940, 307] on div at bounding box center [984, 312] width 245 height 544
click at [945, 371] on div at bounding box center [984, 312] width 245 height 544
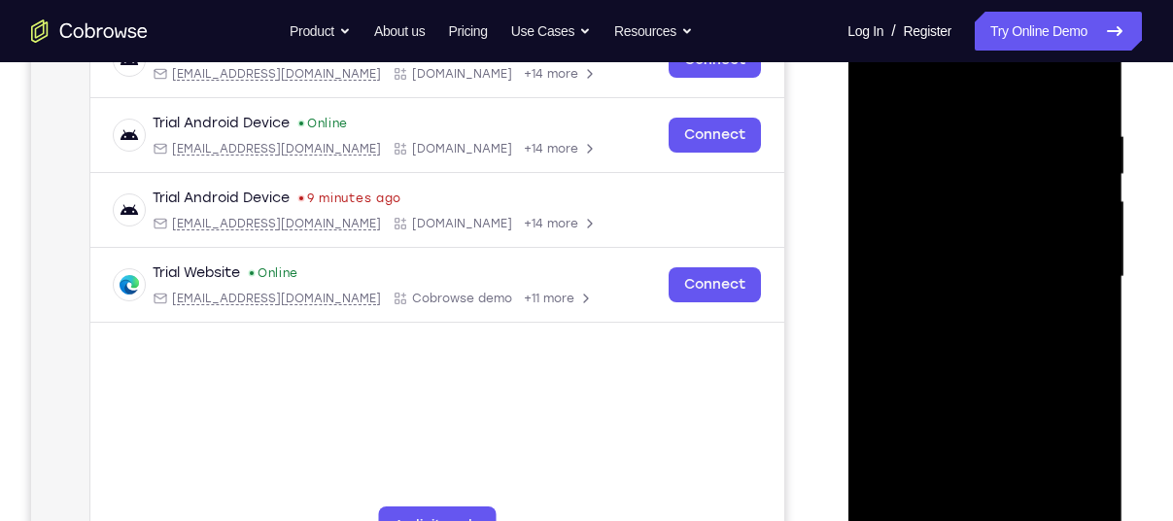
scroll to position [322, 0]
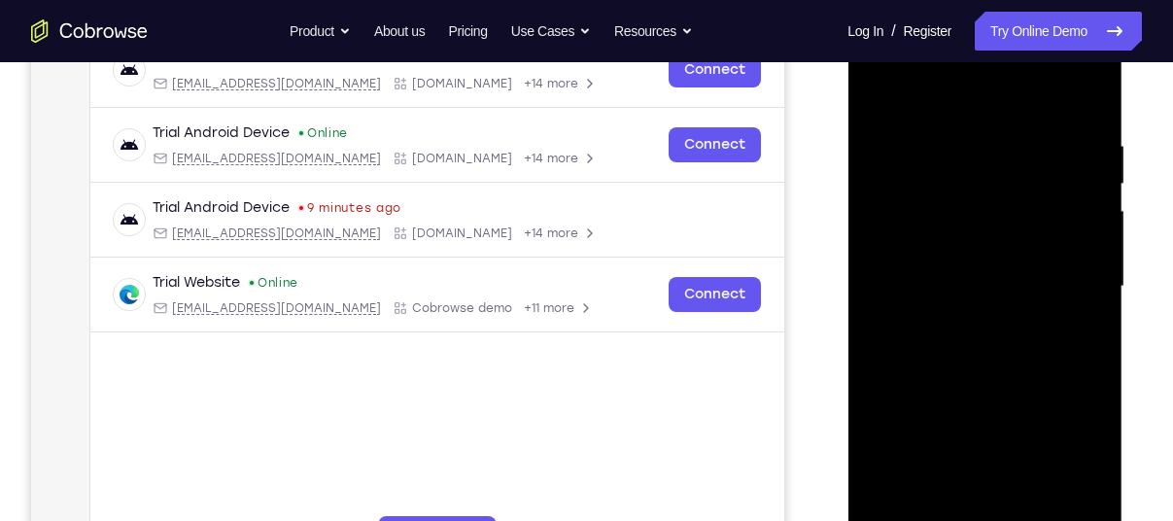
click at [1080, 94] on div at bounding box center [984, 287] width 245 height 544
click at [1096, 117] on div at bounding box center [984, 287] width 245 height 544
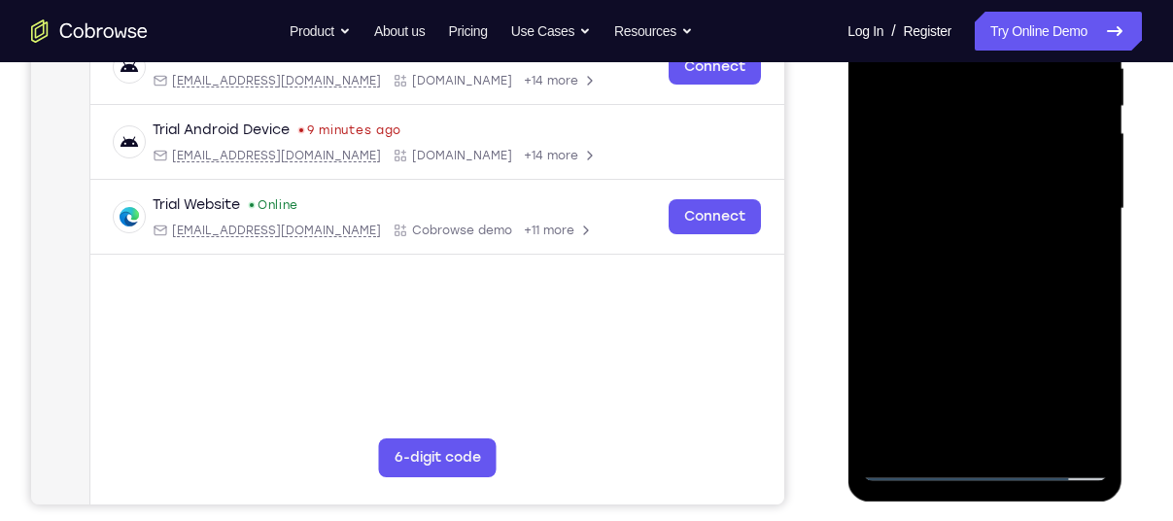
scroll to position [412, 0]
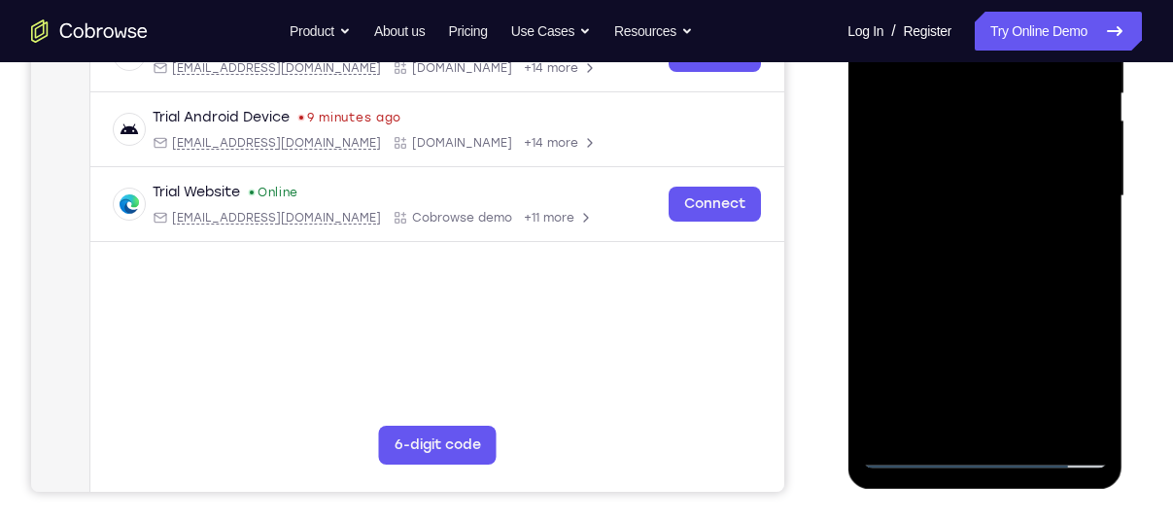
click at [1027, 421] on div at bounding box center [984, 196] width 245 height 544
click at [979, 305] on div at bounding box center [984, 196] width 245 height 544
click at [965, 144] on div at bounding box center [984, 196] width 245 height 544
click at [1090, 379] on div at bounding box center [984, 196] width 245 height 544
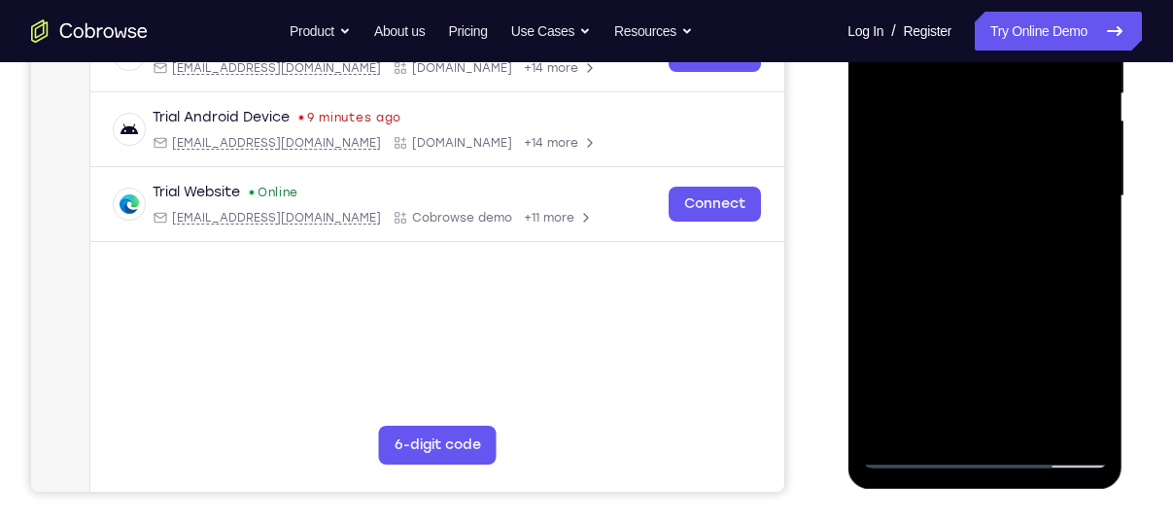
click at [901, 248] on div at bounding box center [984, 196] width 245 height 544
click at [893, 244] on div at bounding box center [984, 196] width 245 height 544
click at [895, 267] on div at bounding box center [984, 196] width 245 height 544
click at [1077, 251] on div at bounding box center [984, 196] width 245 height 544
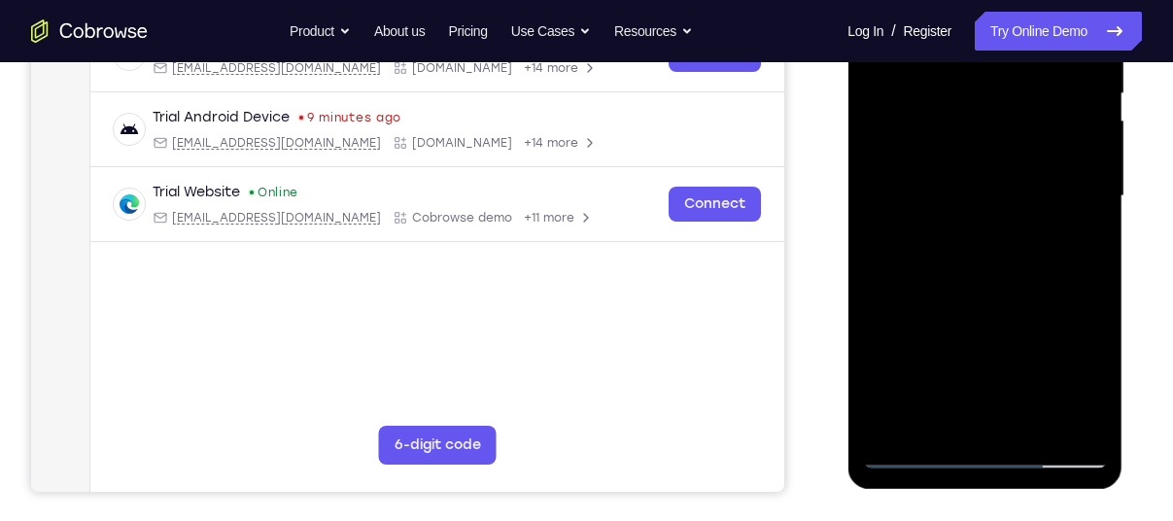
click at [1077, 251] on div at bounding box center [984, 196] width 245 height 544
click at [927, 281] on div at bounding box center [984, 196] width 245 height 544
click at [1080, 244] on div at bounding box center [984, 196] width 245 height 544
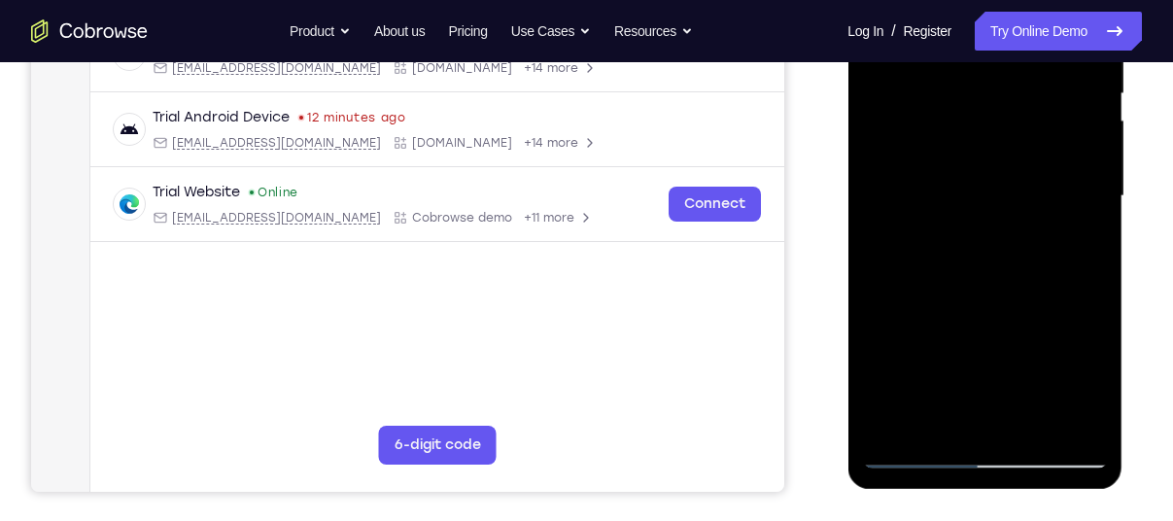
click at [1080, 244] on div at bounding box center [984, 196] width 245 height 544
click at [1076, 256] on div at bounding box center [984, 196] width 245 height 544
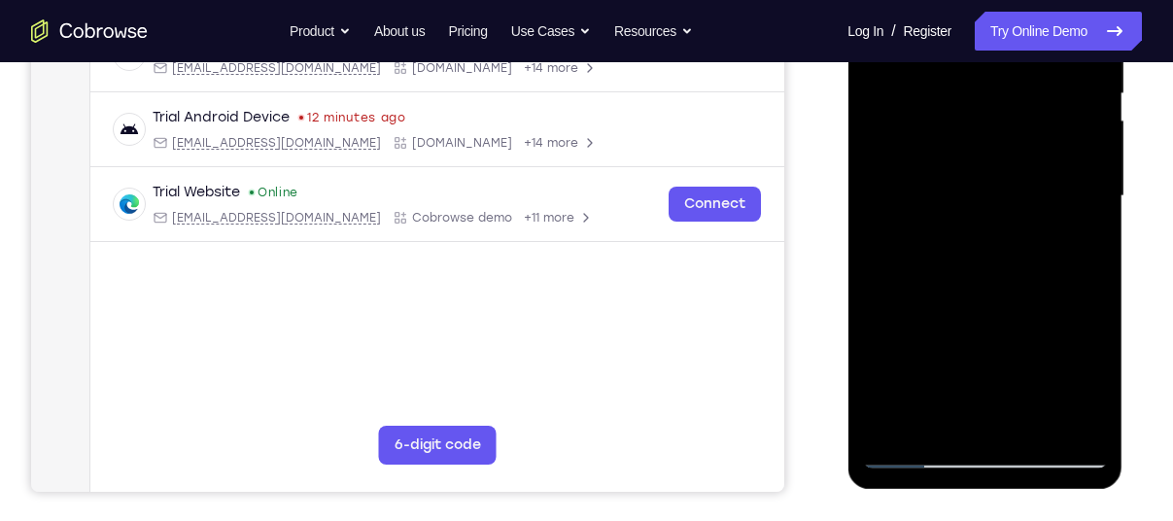
click at [1076, 256] on div at bounding box center [984, 196] width 245 height 544
click at [1073, 247] on div at bounding box center [984, 196] width 245 height 544
click at [1073, 256] on div at bounding box center [984, 196] width 245 height 544
click at [1081, 244] on div at bounding box center [984, 196] width 245 height 544
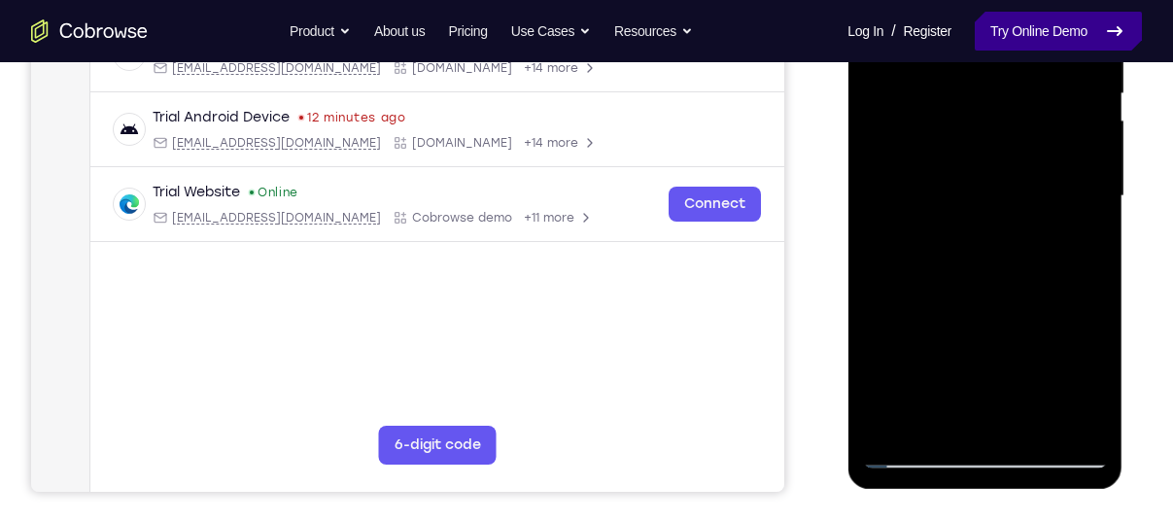
click at [995, 24] on link "Try Online Demo" at bounding box center [1058, 31] width 167 height 39
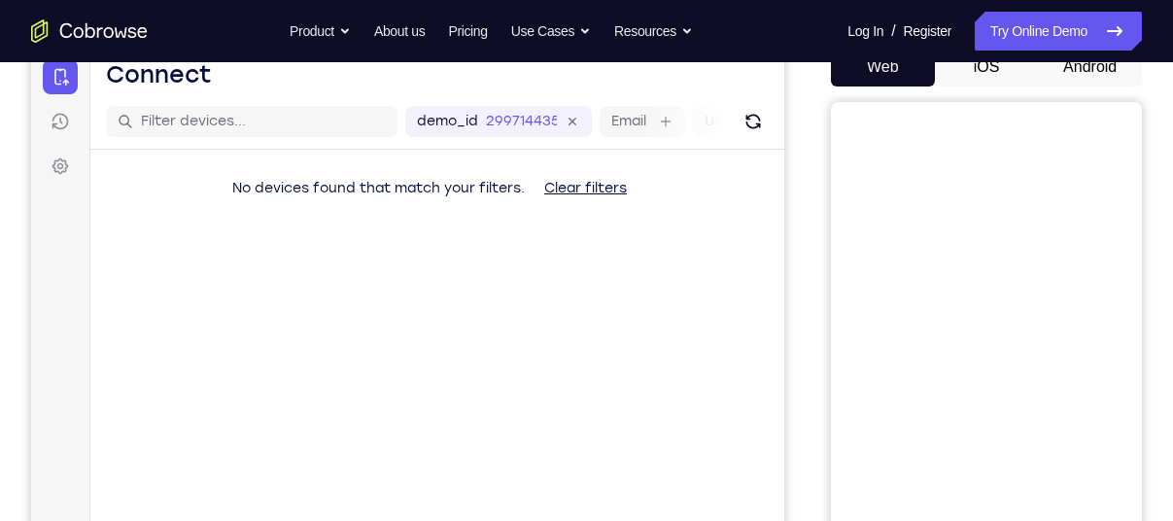
scroll to position [206, 0]
